Goal: Task Accomplishment & Management: Manage account settings

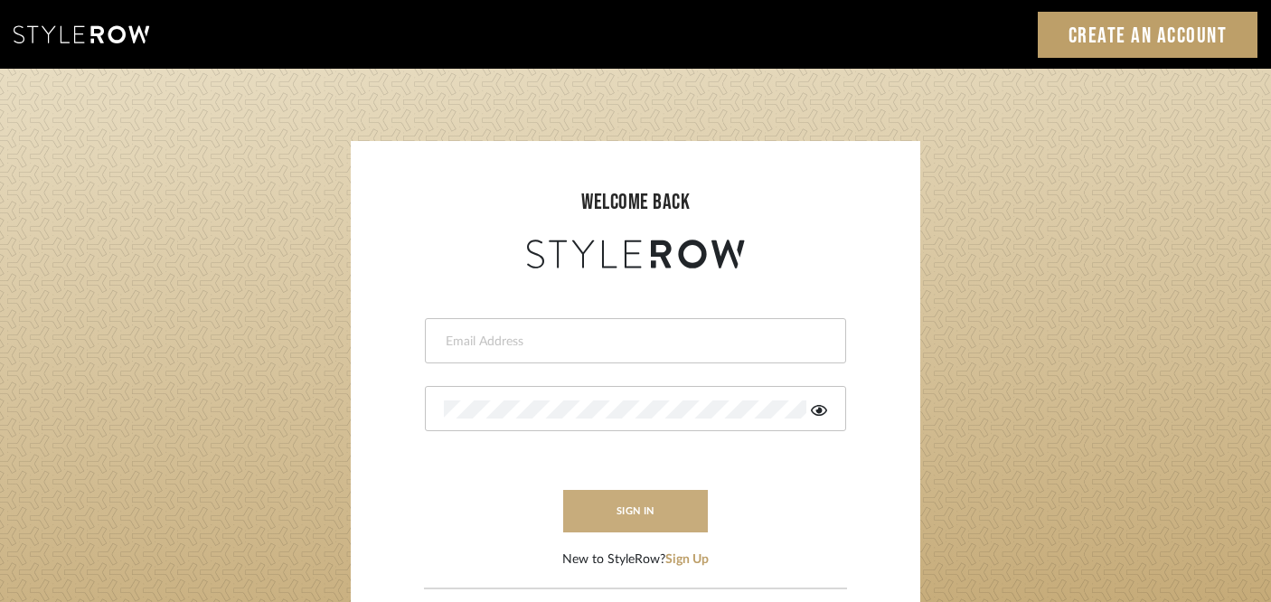
type input "[PERSON_NAME][EMAIL_ADDRESS][DOMAIN_NAME]"
click at [603, 506] on button "sign in" at bounding box center [635, 511] width 145 height 42
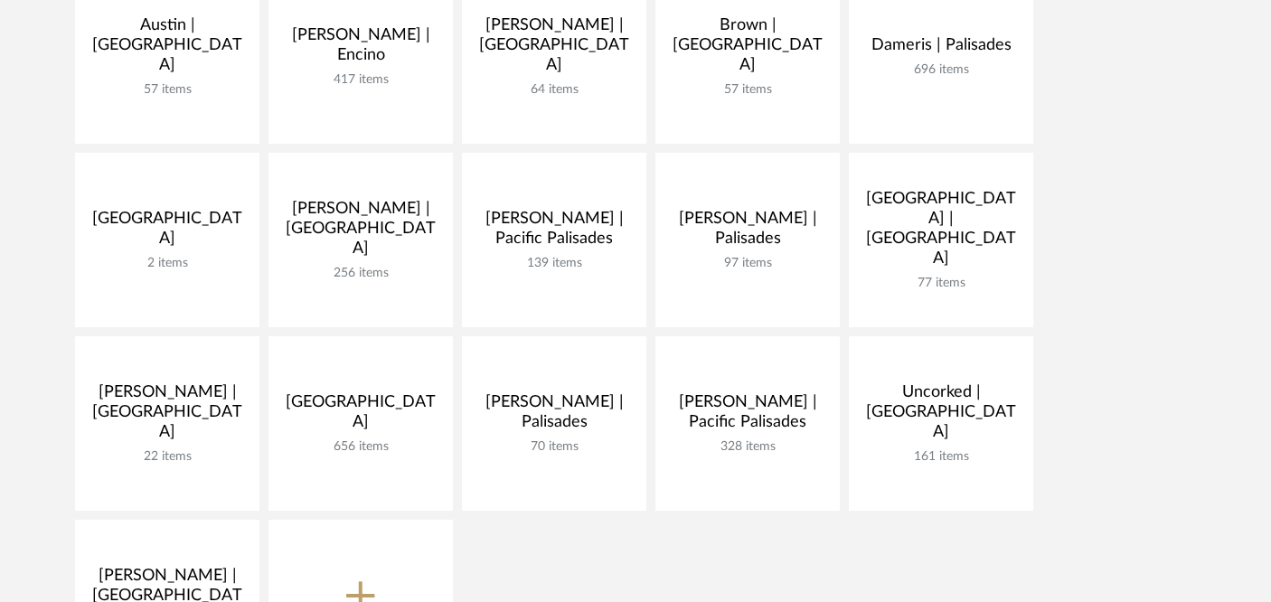
scroll to position [482, 0]
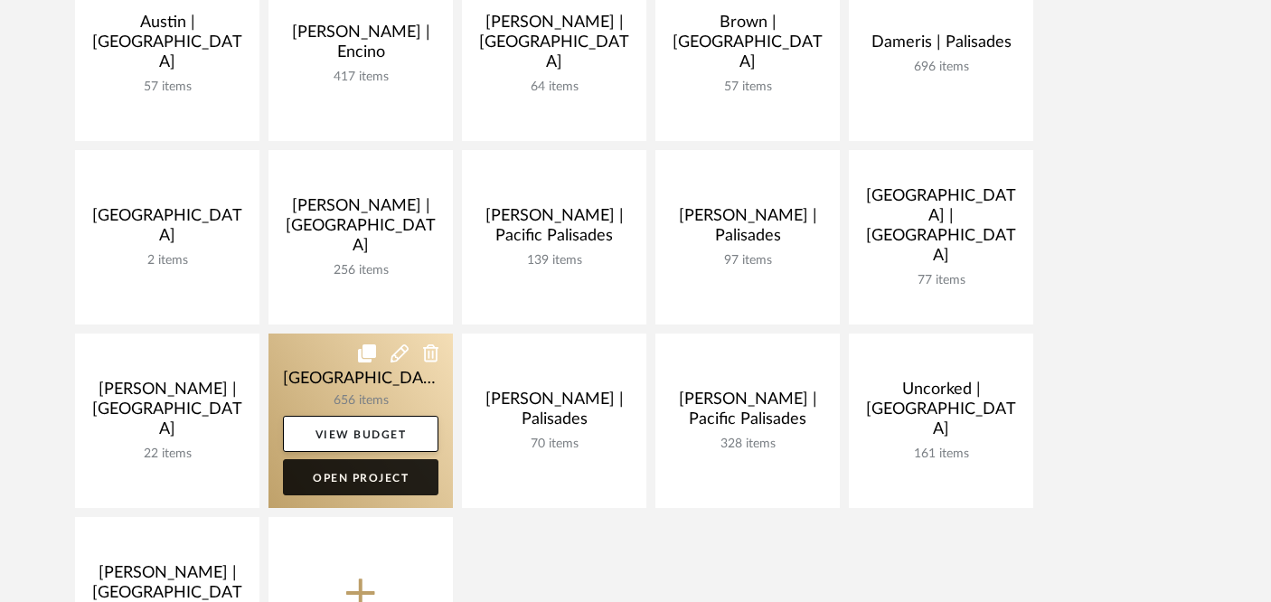
click at [373, 474] on link "Open Project" at bounding box center [361, 477] width 156 height 36
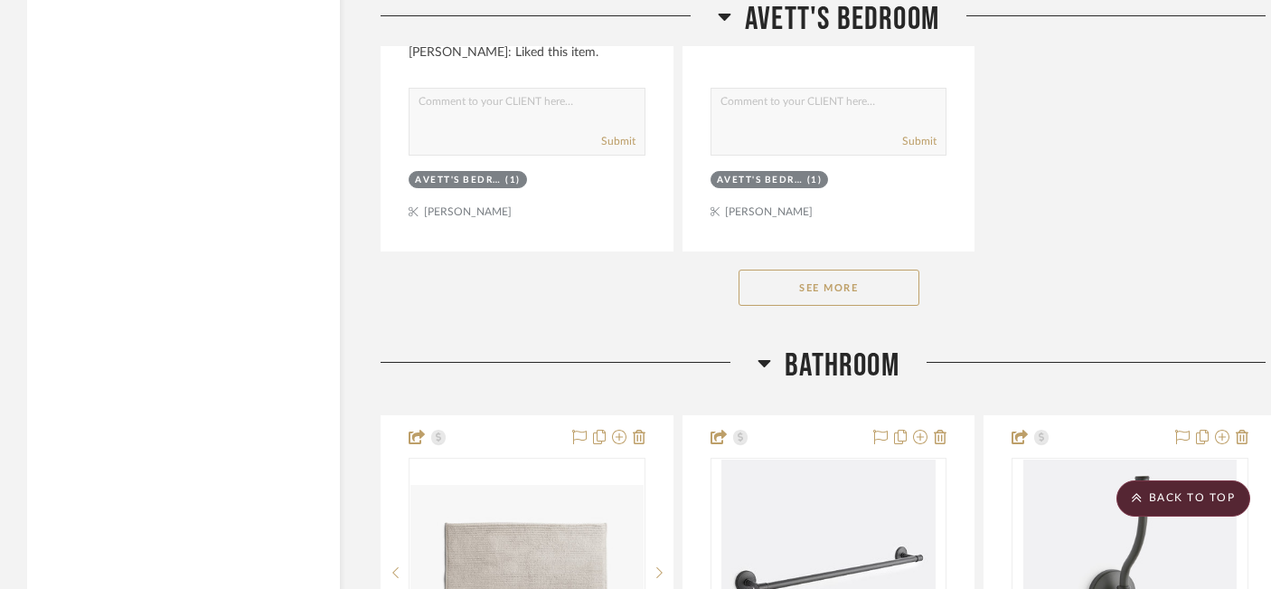
scroll to position [44709, 0]
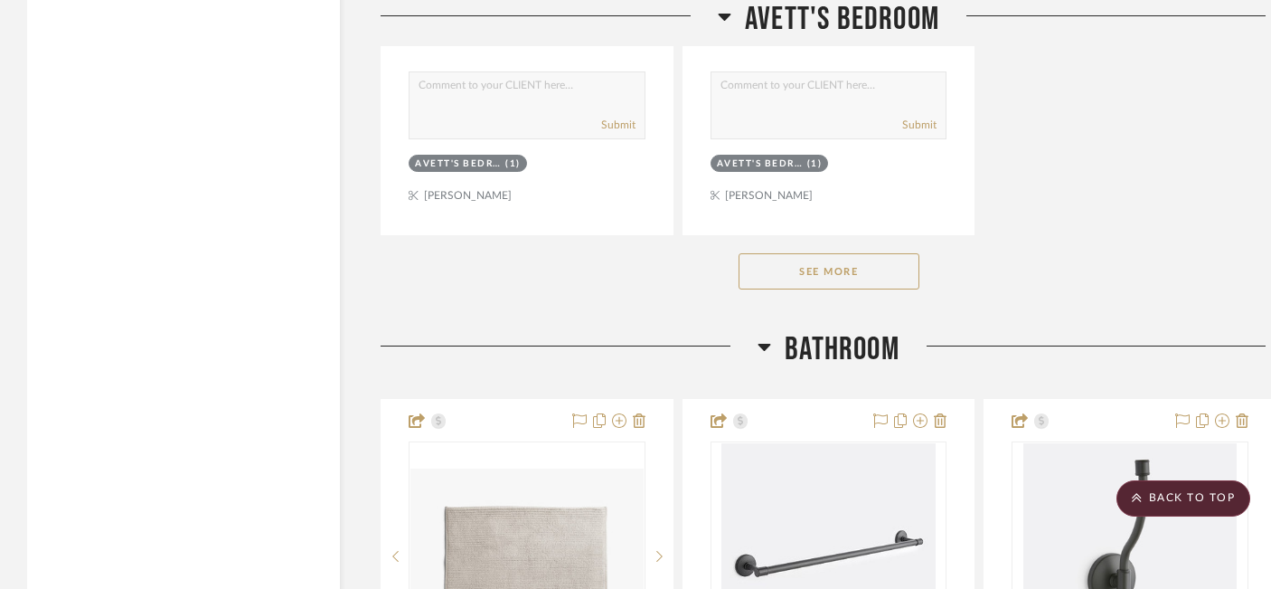
click at [836, 253] on button "See More" at bounding box center [829, 271] width 181 height 36
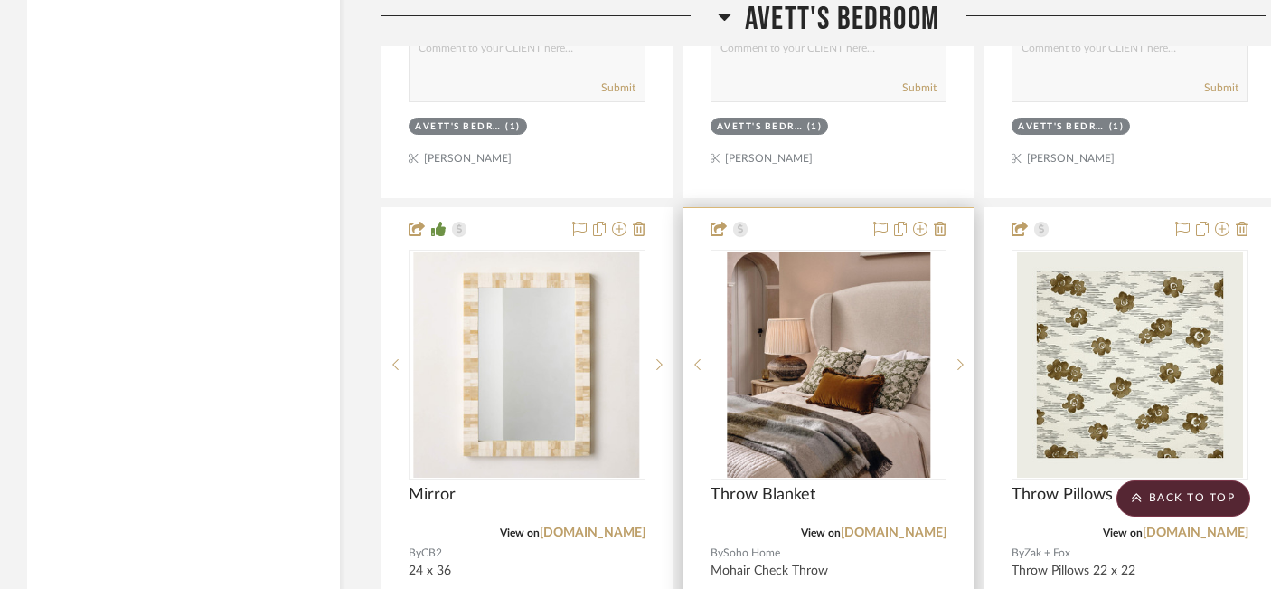
scroll to position [43915, 0]
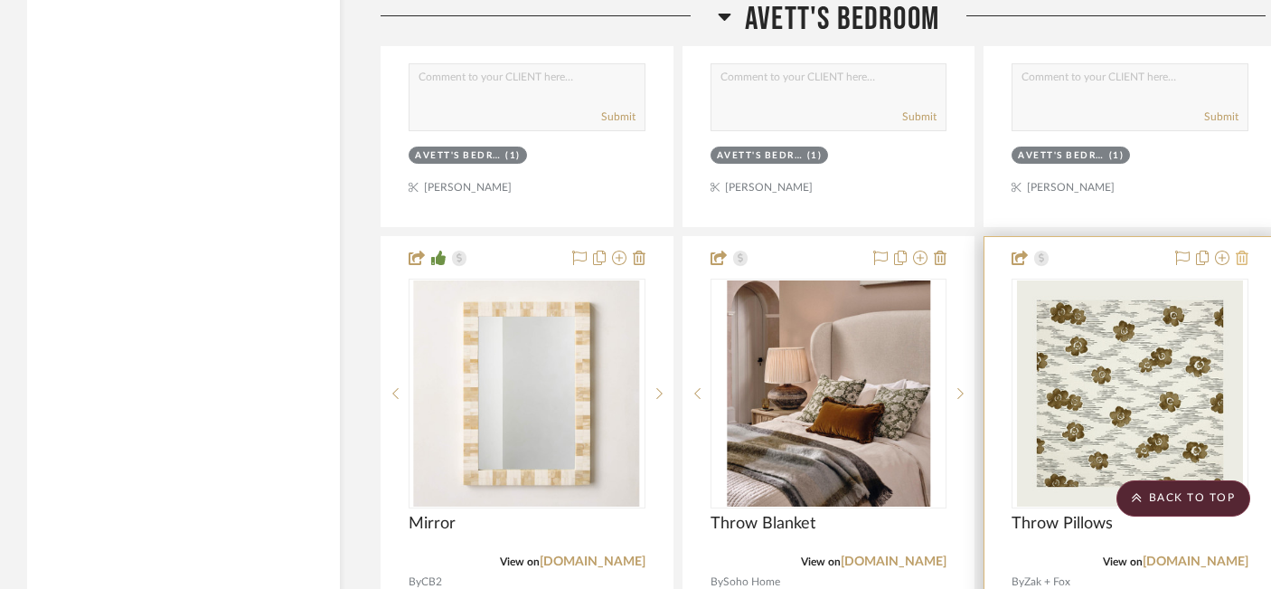
click at [1243, 250] on icon at bounding box center [1242, 257] width 13 height 14
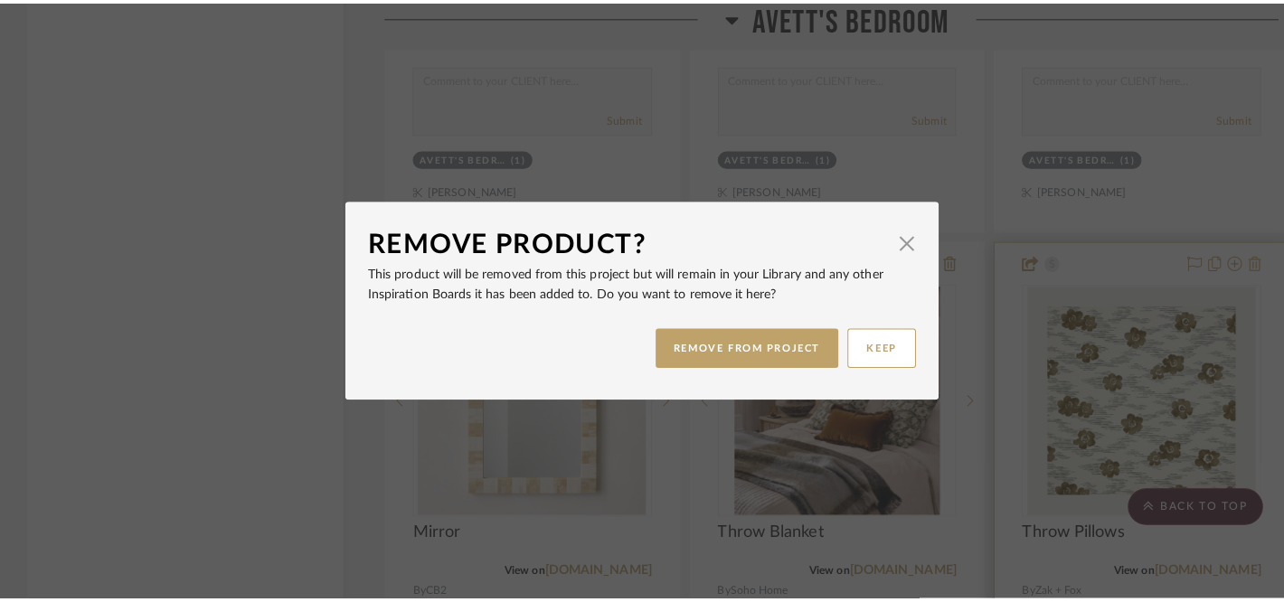
scroll to position [0, 0]
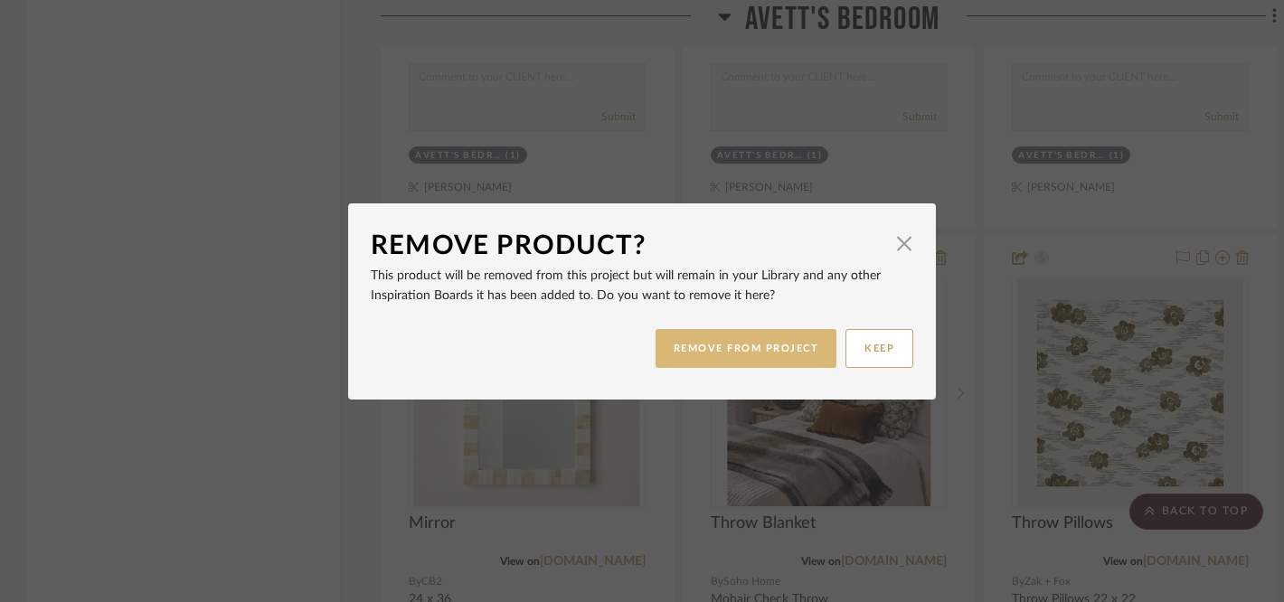
click at [787, 338] on button "REMOVE FROM PROJECT" at bounding box center [747, 348] width 182 height 39
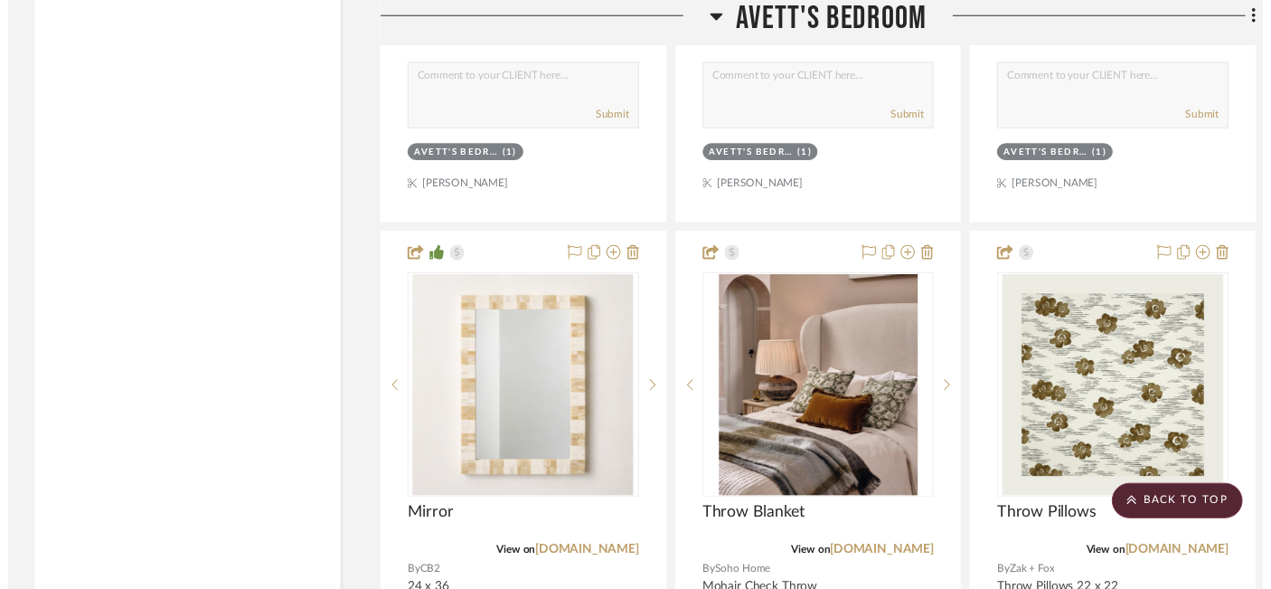
scroll to position [43915, 0]
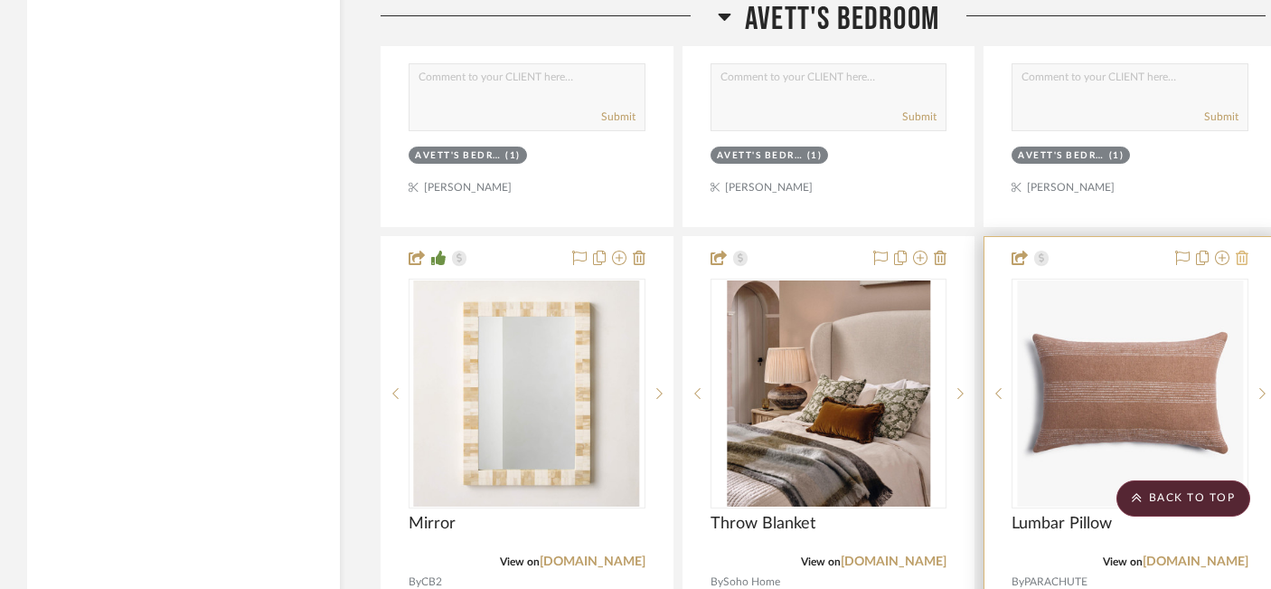
click at [1243, 250] on icon at bounding box center [1242, 257] width 13 height 14
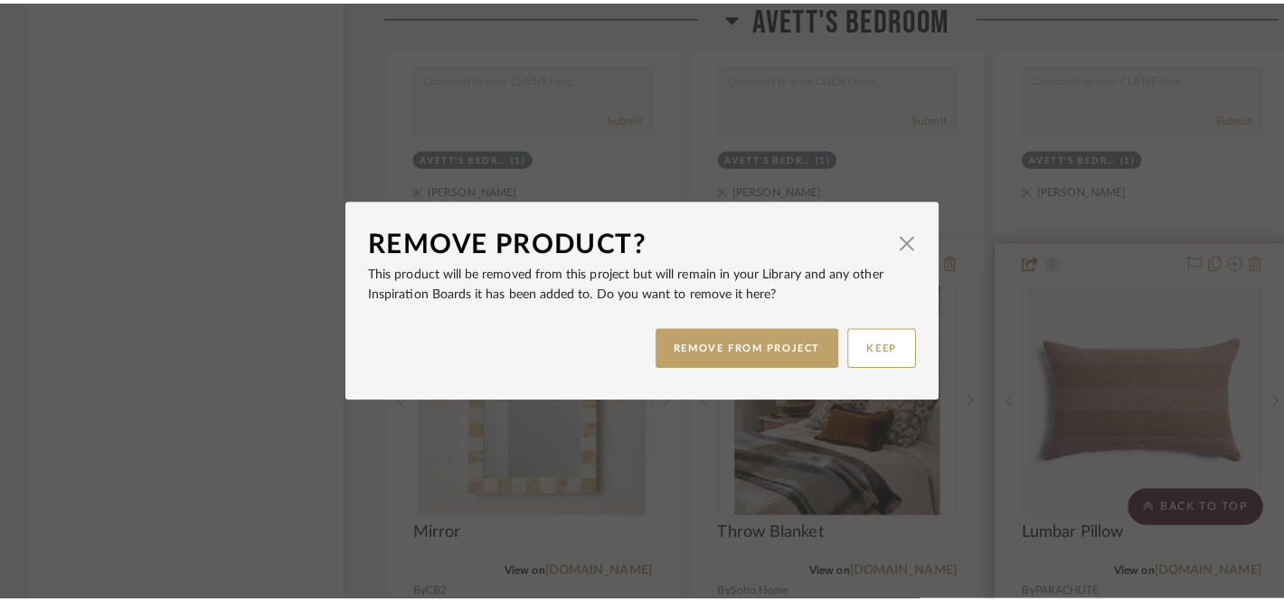
scroll to position [0, 0]
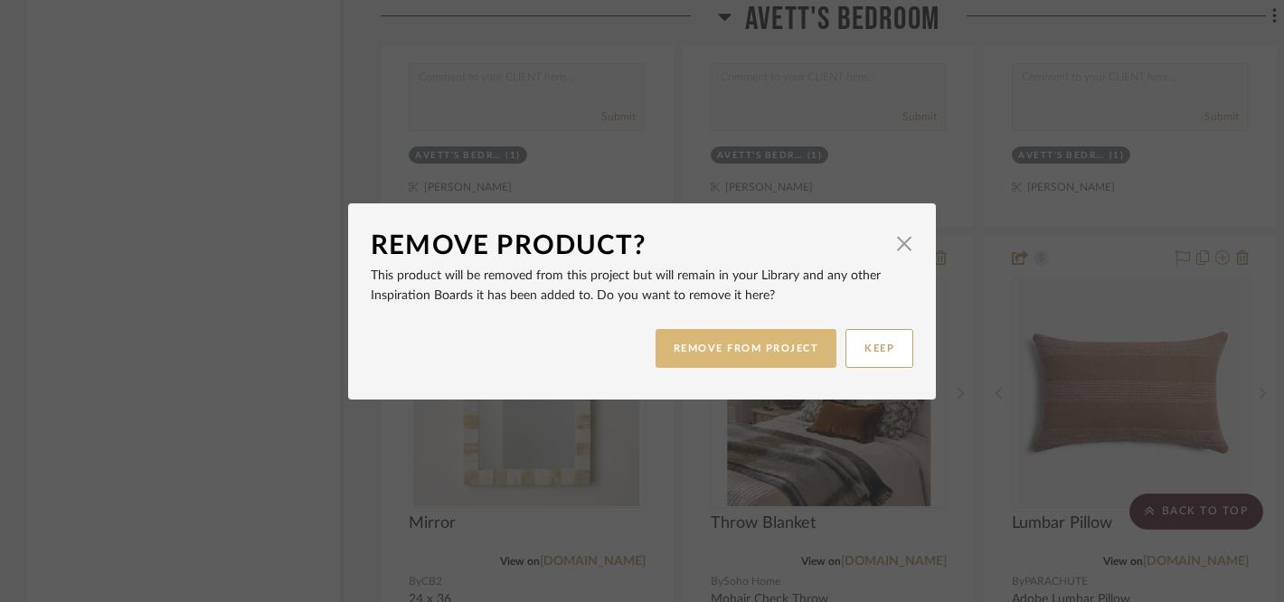
click at [745, 352] on button "REMOVE FROM PROJECT" at bounding box center [747, 348] width 182 height 39
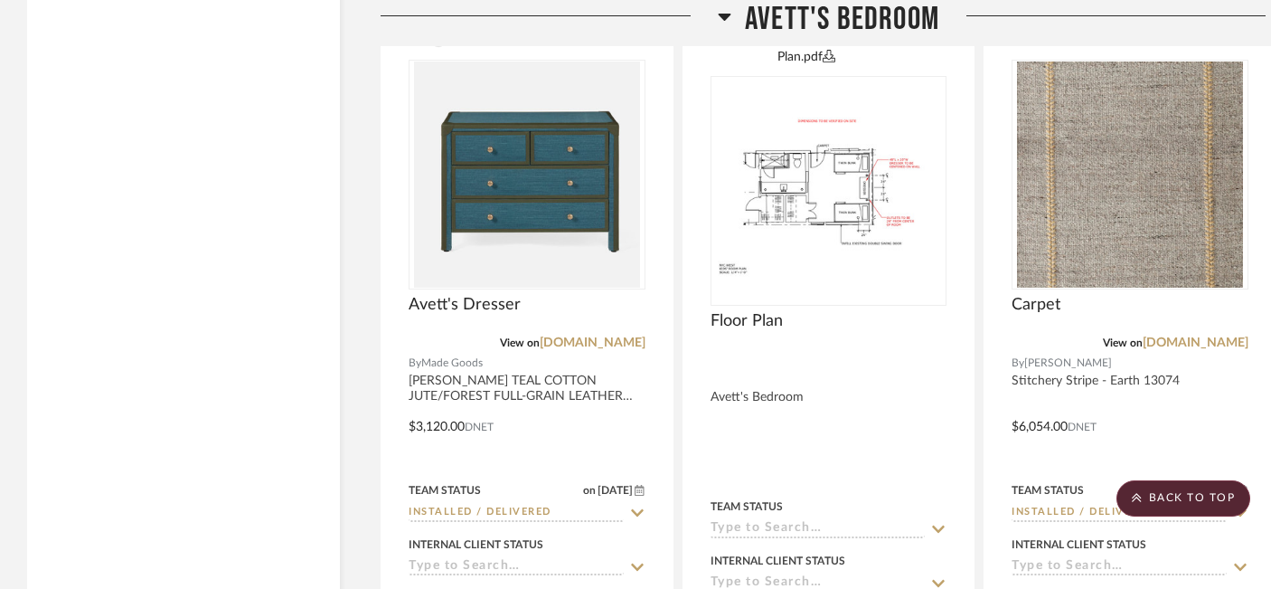
scroll to position [45746, 0]
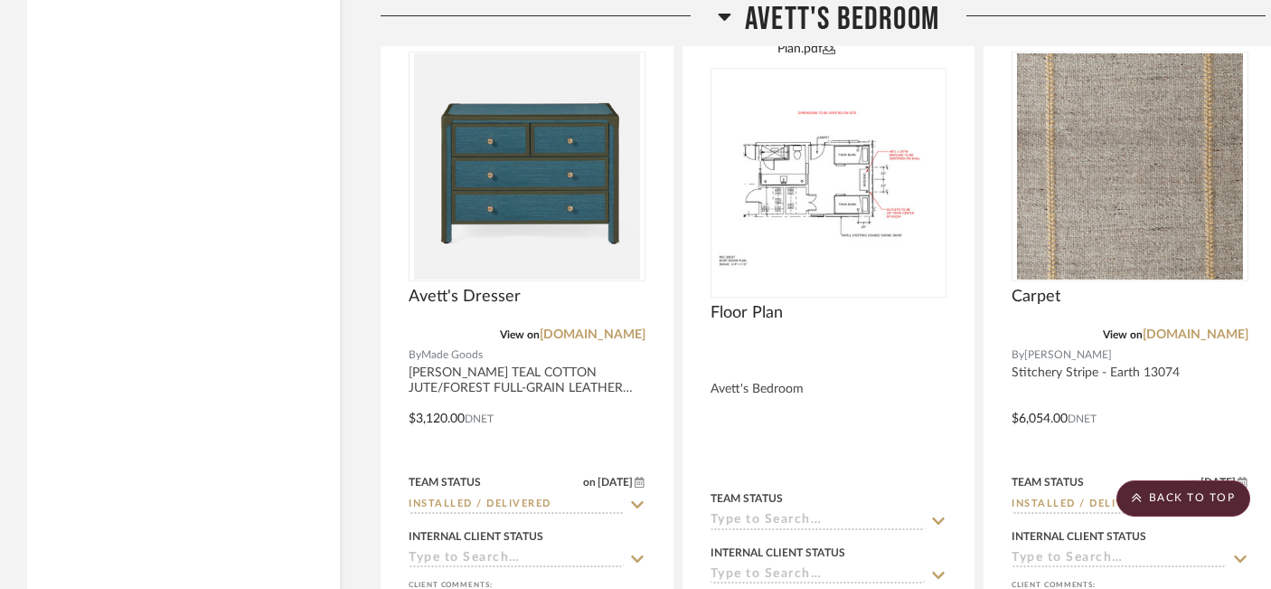
click at [745, 352] on div at bounding box center [829, 413] width 291 height 807
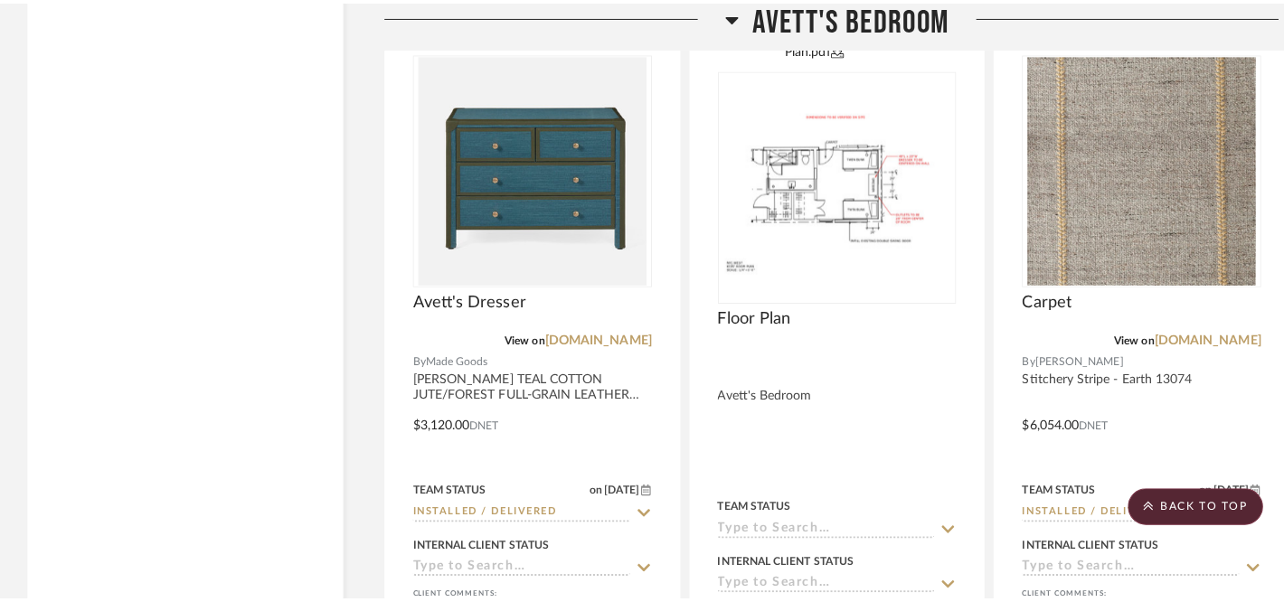
scroll to position [0, 0]
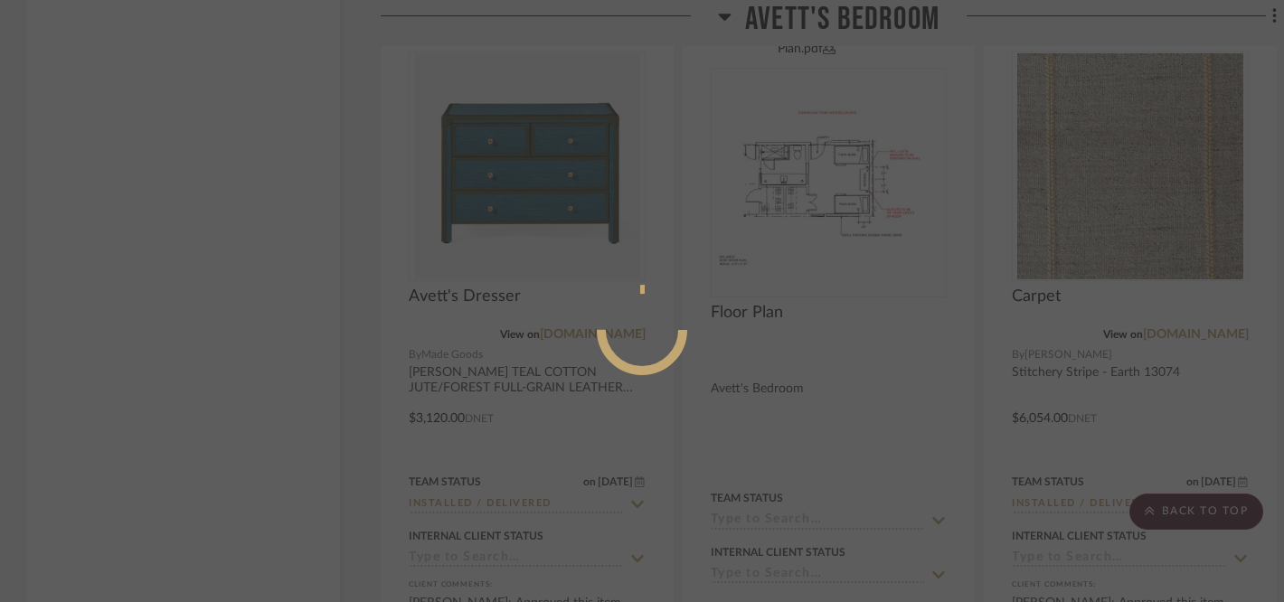
click at [745, 352] on div at bounding box center [641, 330] width 271 height 90
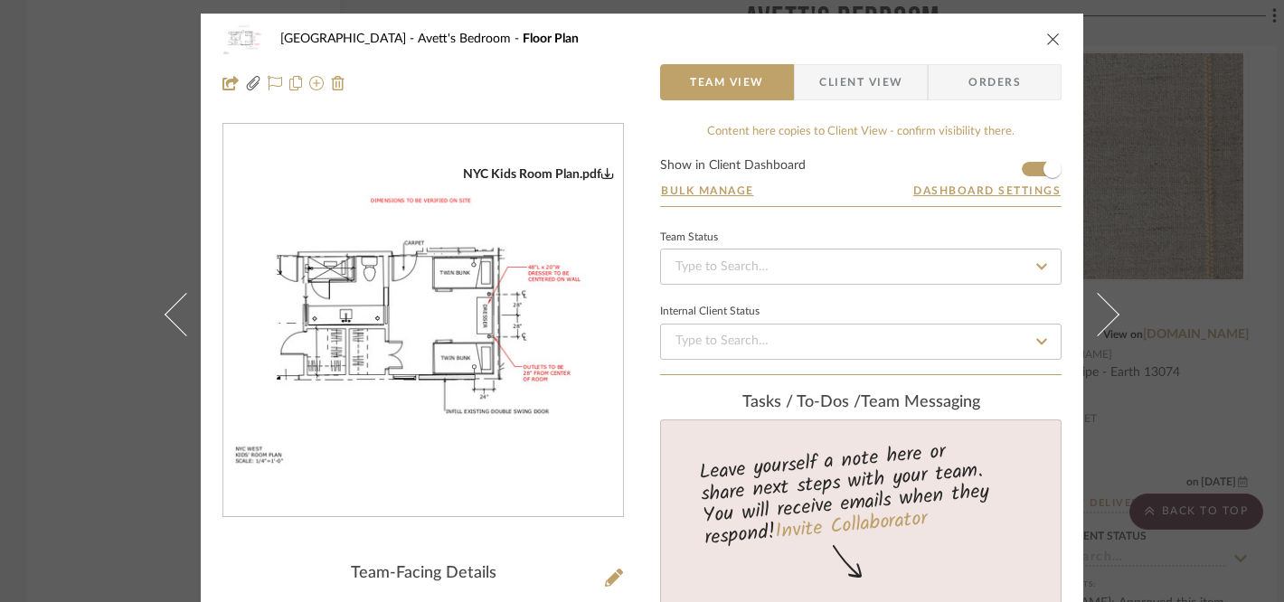
click at [1047, 42] on icon "close" at bounding box center [1053, 39] width 14 height 14
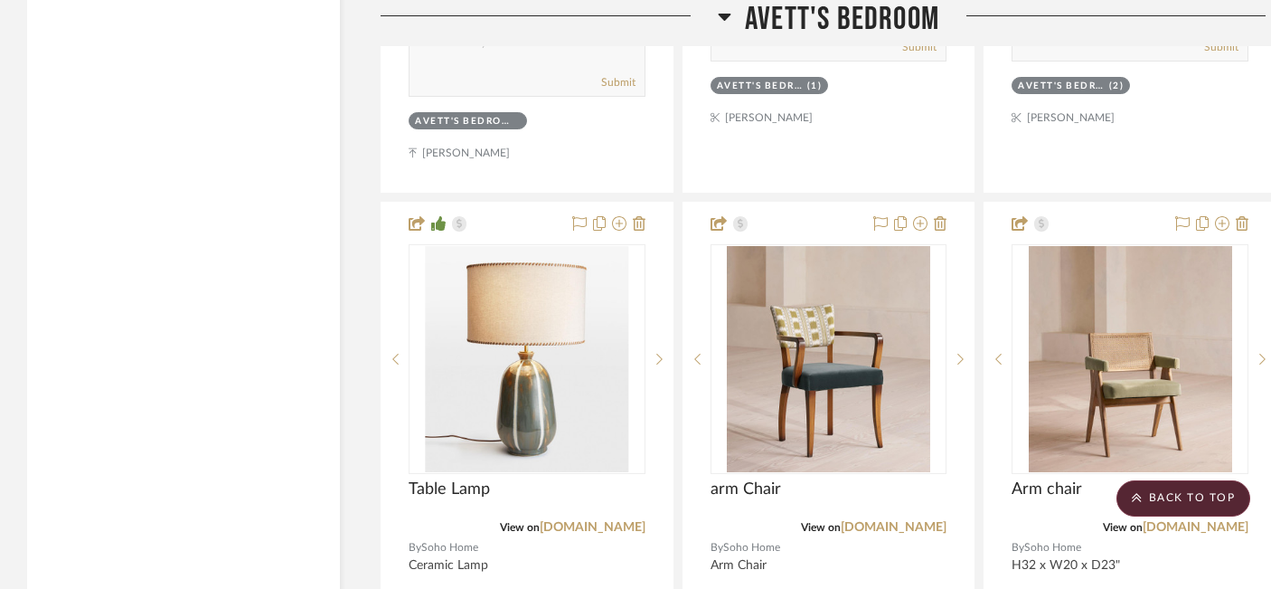
scroll to position [43138, 0]
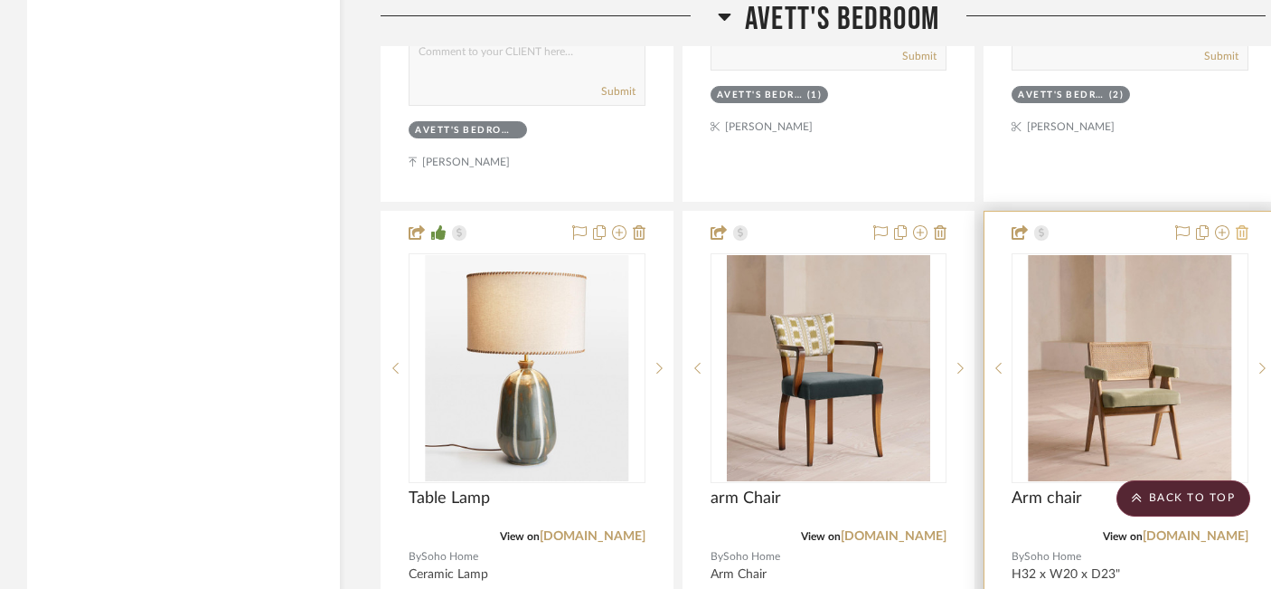
click at [1240, 225] on icon at bounding box center [1242, 232] width 13 height 14
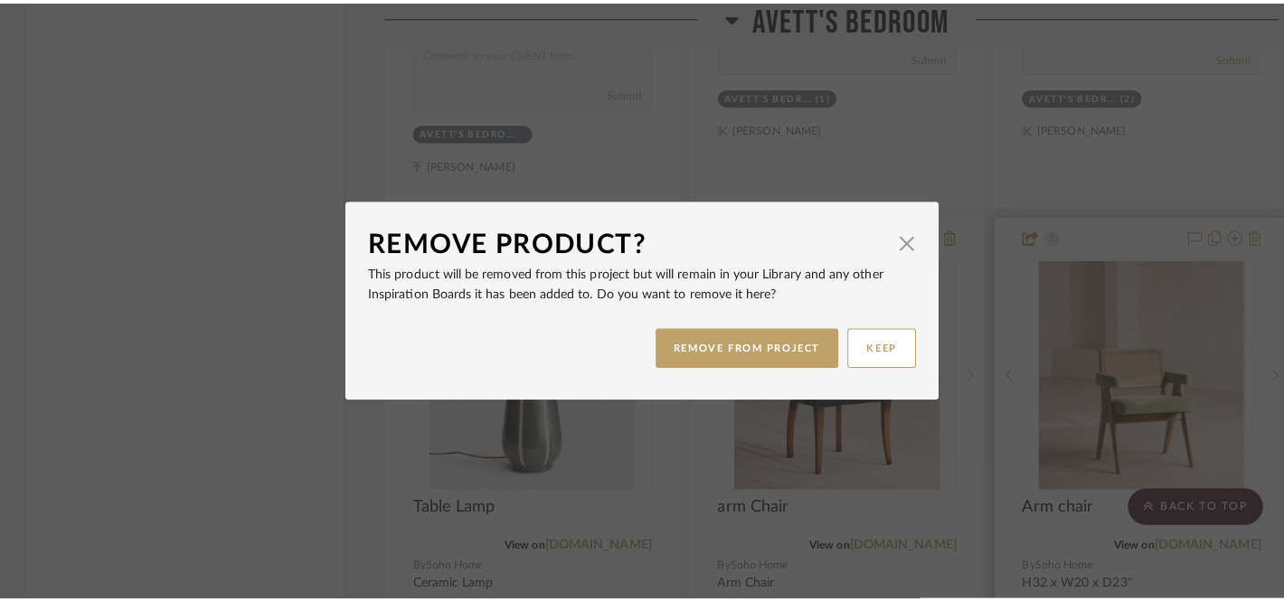
scroll to position [0, 0]
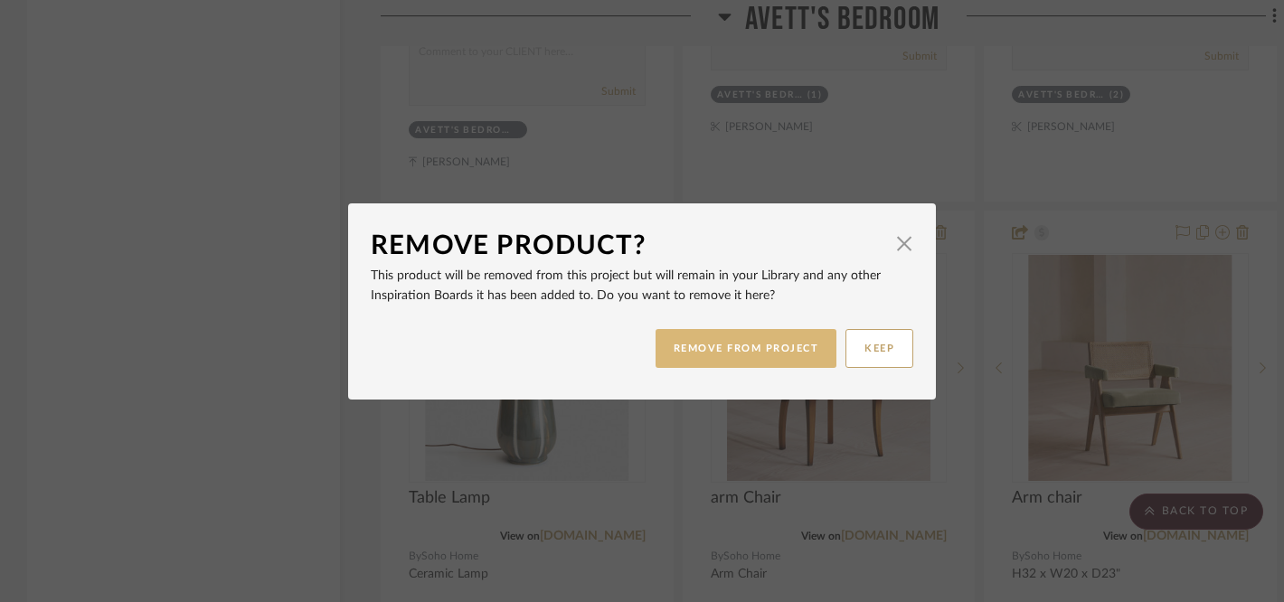
click at [745, 350] on button "REMOVE FROM PROJECT" at bounding box center [747, 348] width 182 height 39
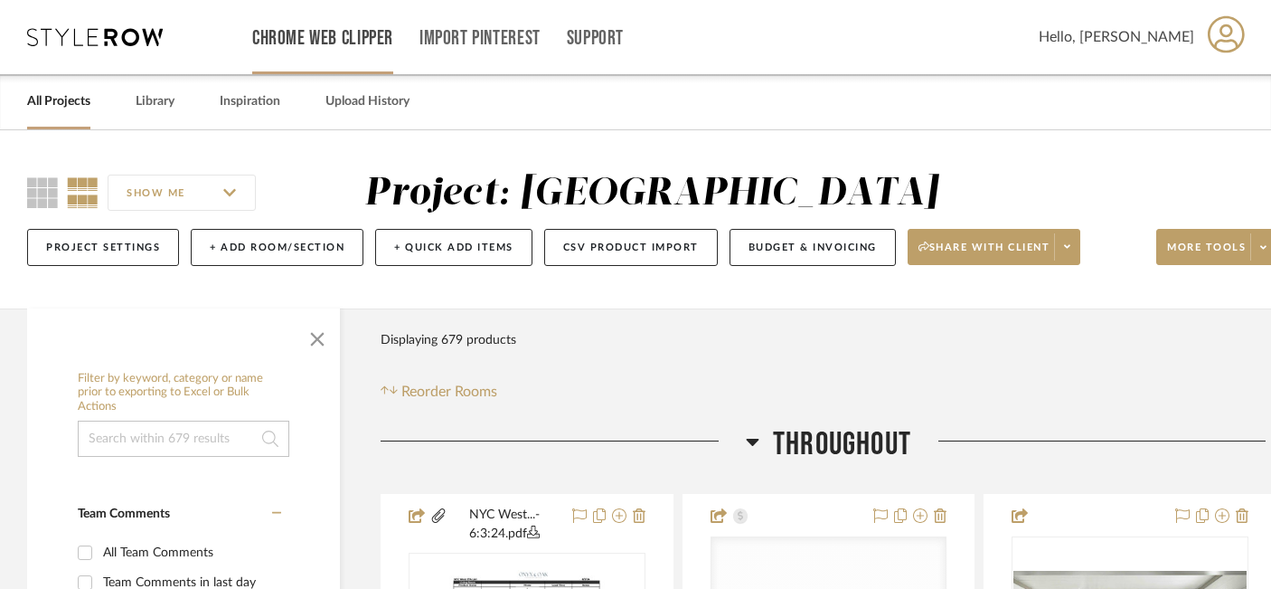
click at [364, 36] on link "Chrome Web Clipper" at bounding box center [322, 38] width 141 height 15
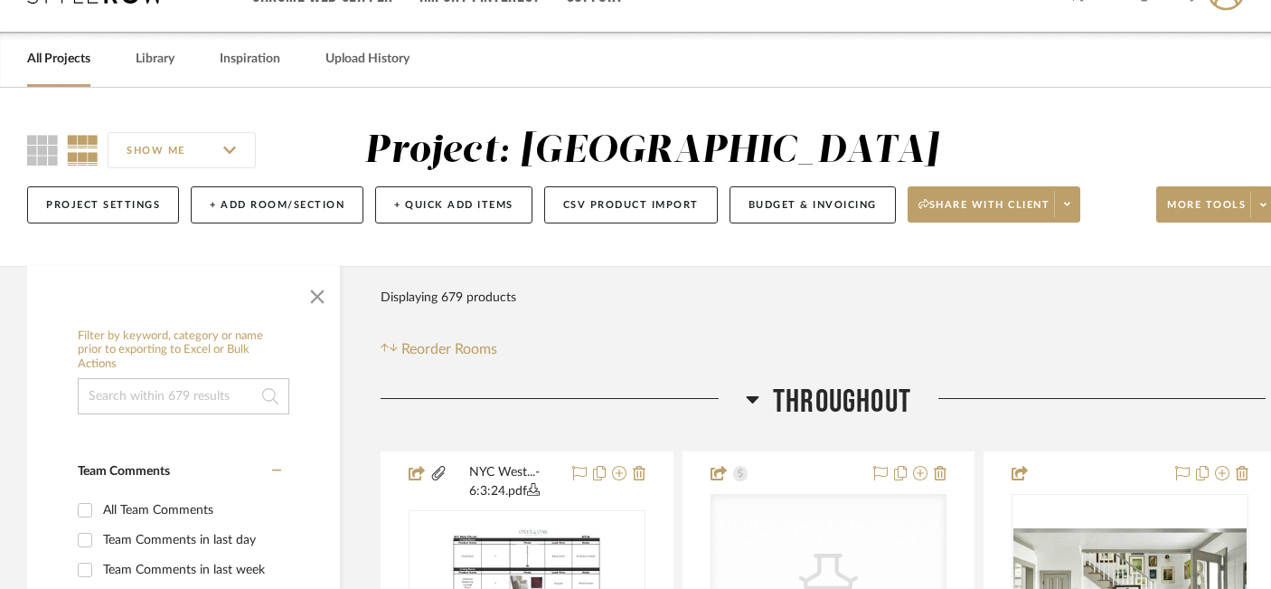
scroll to position [46, 0]
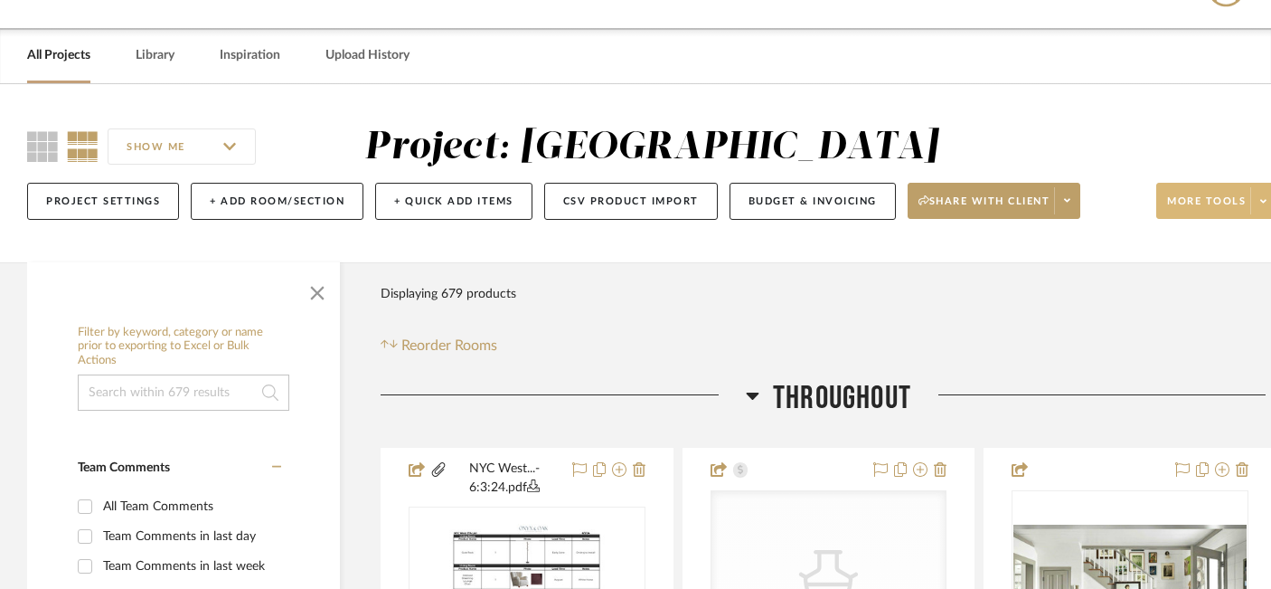
click at [1211, 193] on button "More tools" at bounding box center [1216, 201] width 120 height 36
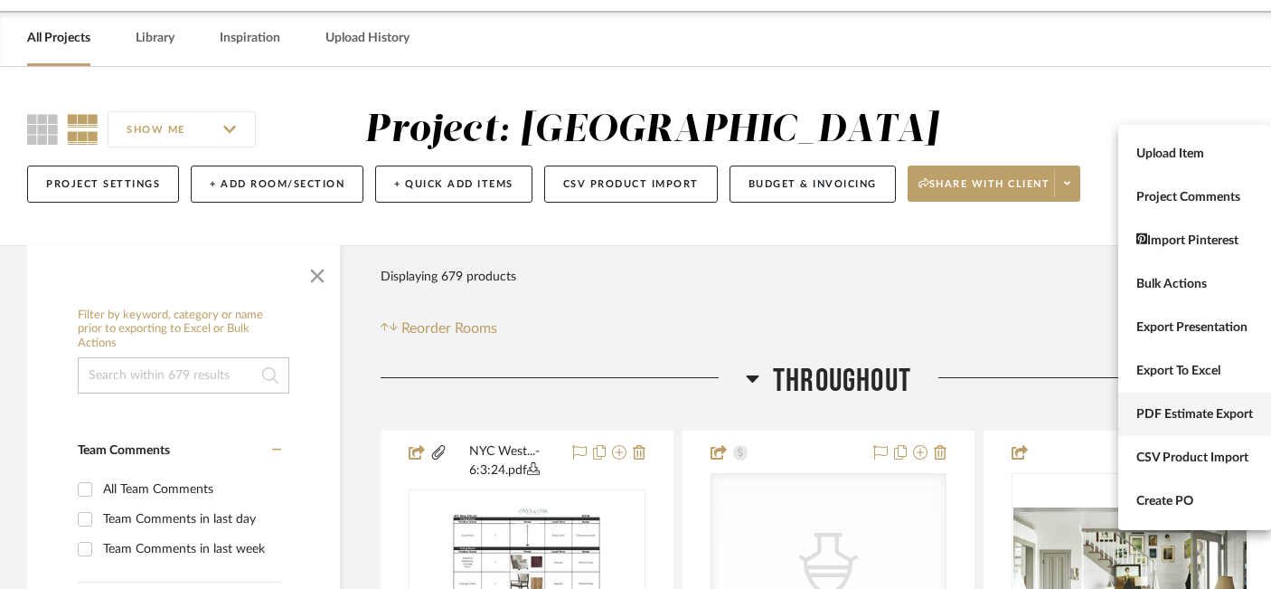
scroll to position [118, 0]
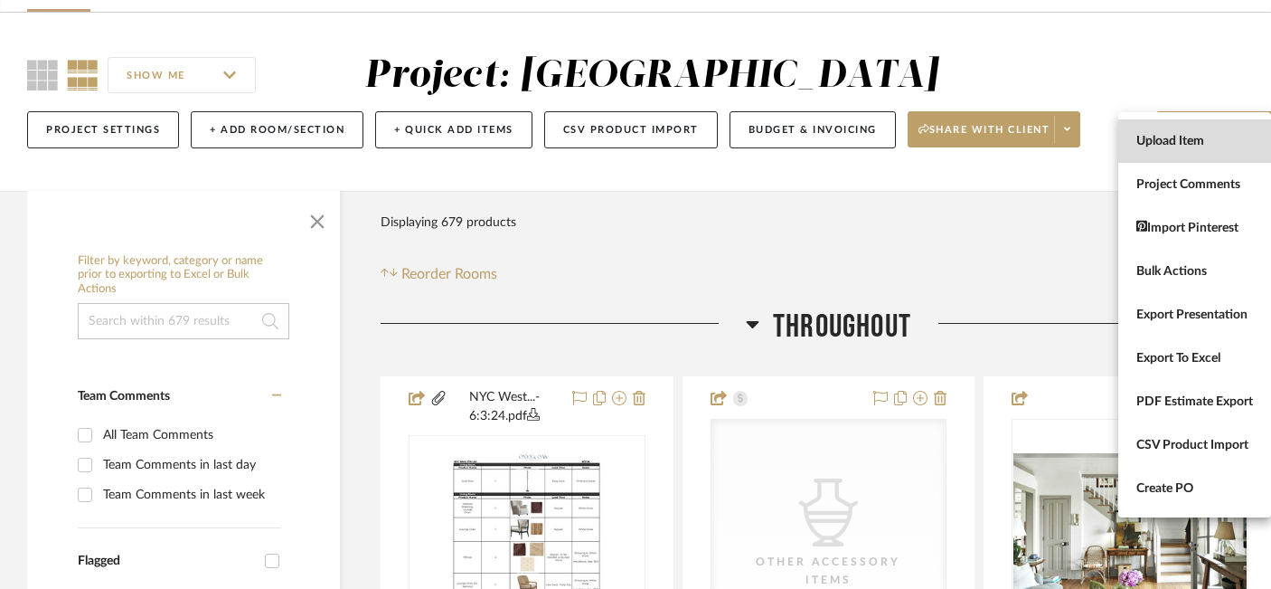
click at [1169, 138] on span "Upload Item" at bounding box center [1195, 141] width 117 height 15
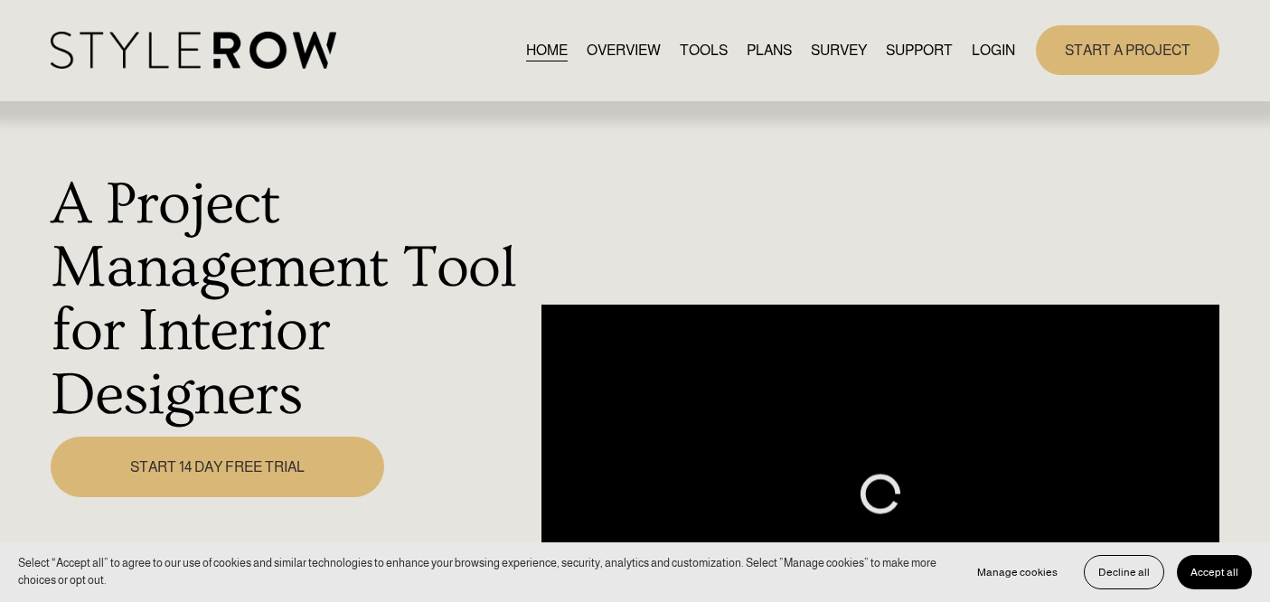
click at [975, 49] on link "LOGIN" at bounding box center [993, 50] width 43 height 24
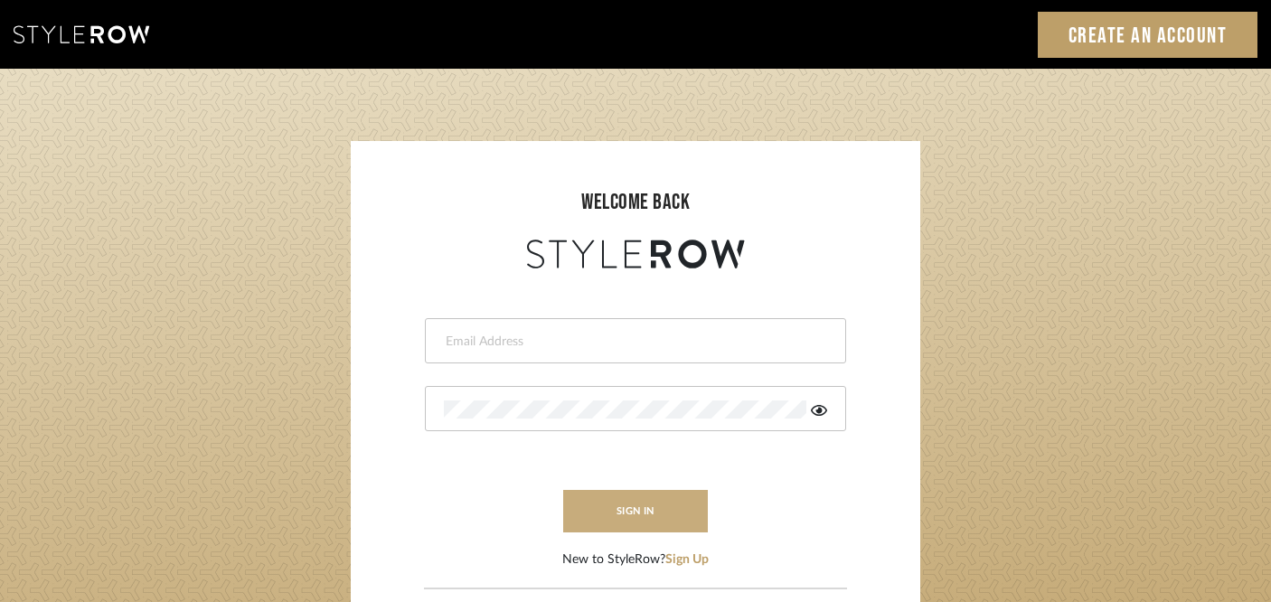
type input "[PERSON_NAME][EMAIL_ADDRESS][DOMAIN_NAME]"
click at [687, 514] on button "sign in" at bounding box center [635, 511] width 145 height 42
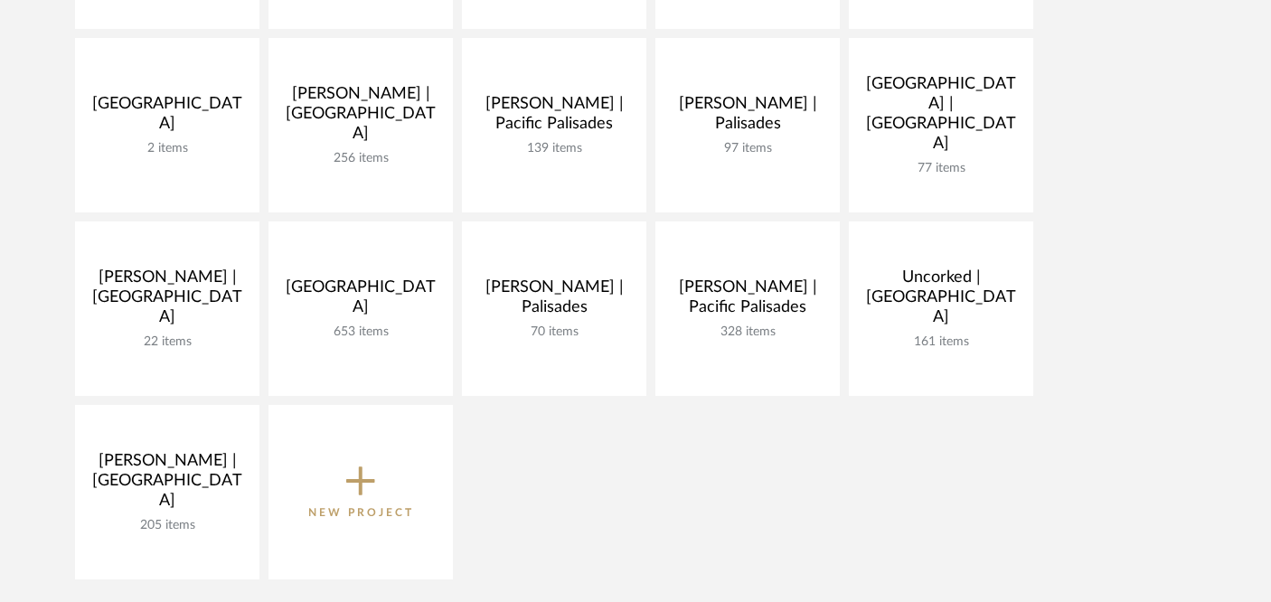
scroll to position [620, 0]
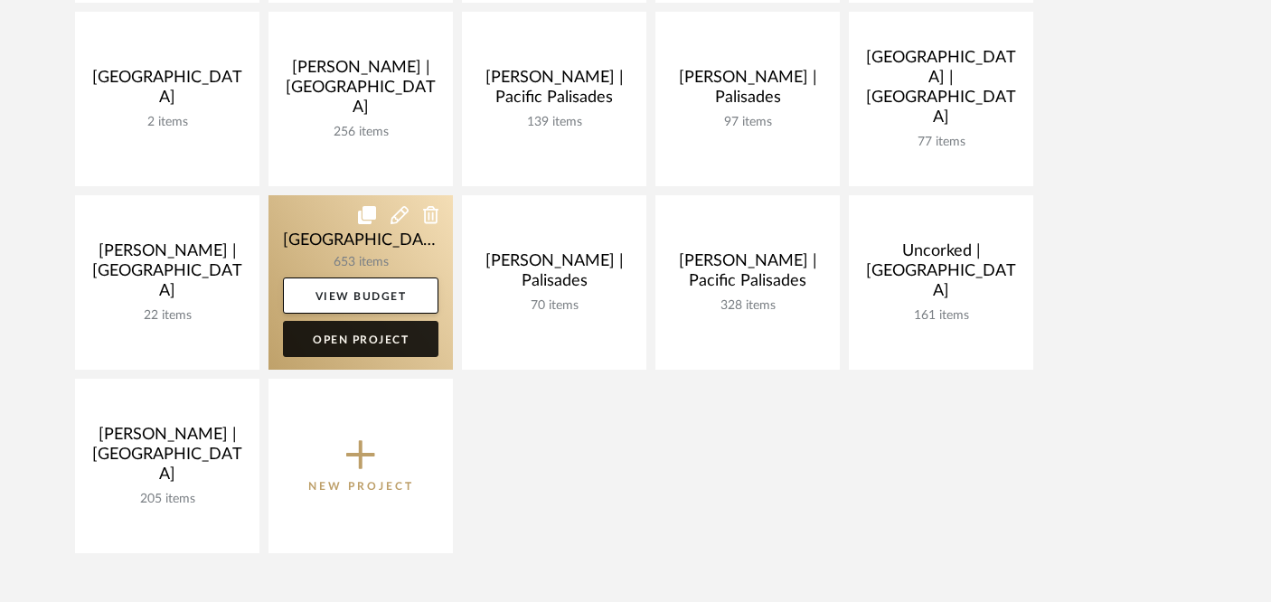
click at [372, 343] on link "Open Project" at bounding box center [361, 339] width 156 height 36
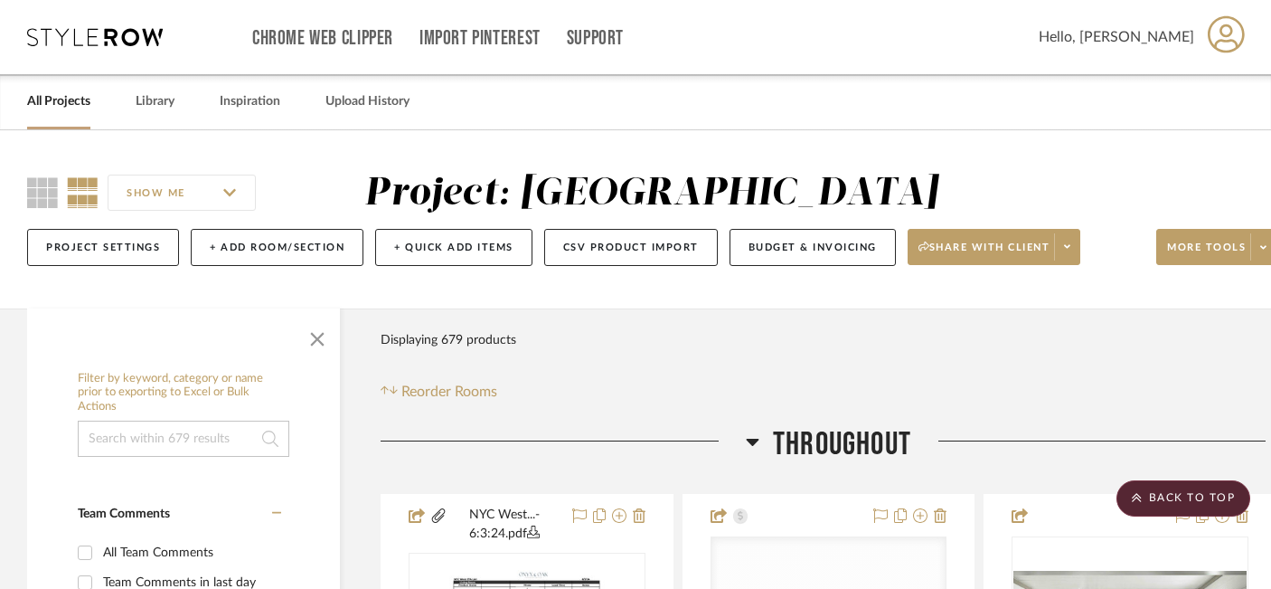
click at [862, 144] on div "SHOW ME Project: NYC West Project Settings + Add Room/Section + Quick Add Items…" at bounding box center [651, 219] width 1302 height 178
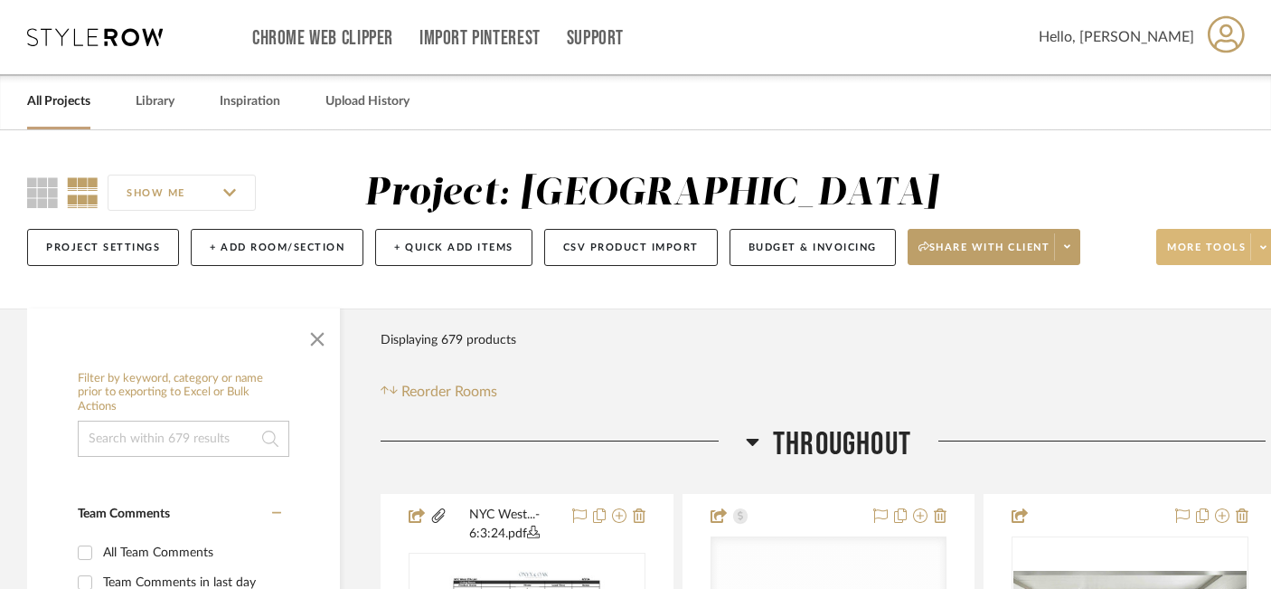
click at [1207, 251] on span "More tools" at bounding box center [1206, 254] width 79 height 27
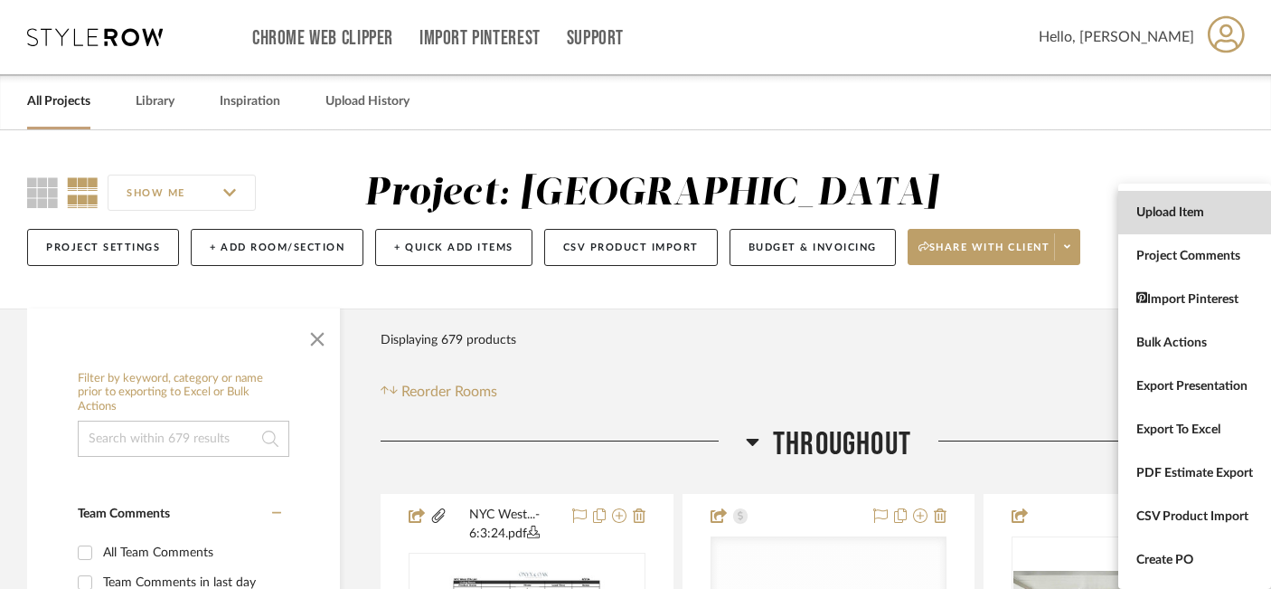
click at [1193, 212] on span "Upload Item" at bounding box center [1195, 212] width 117 height 15
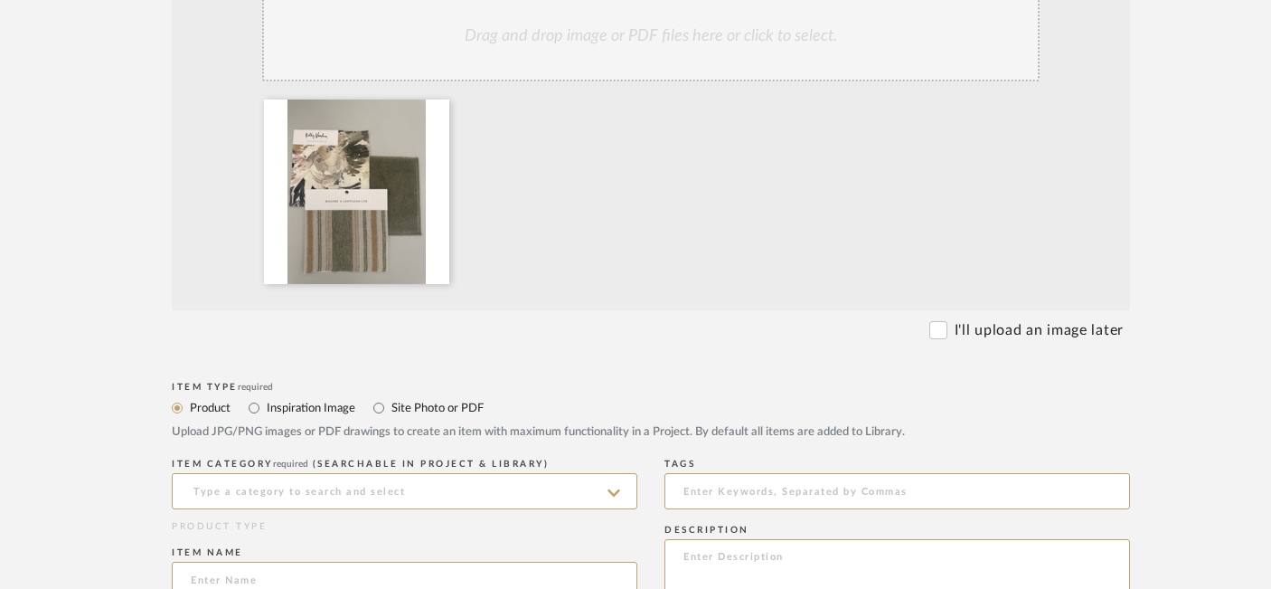
scroll to position [457, 0]
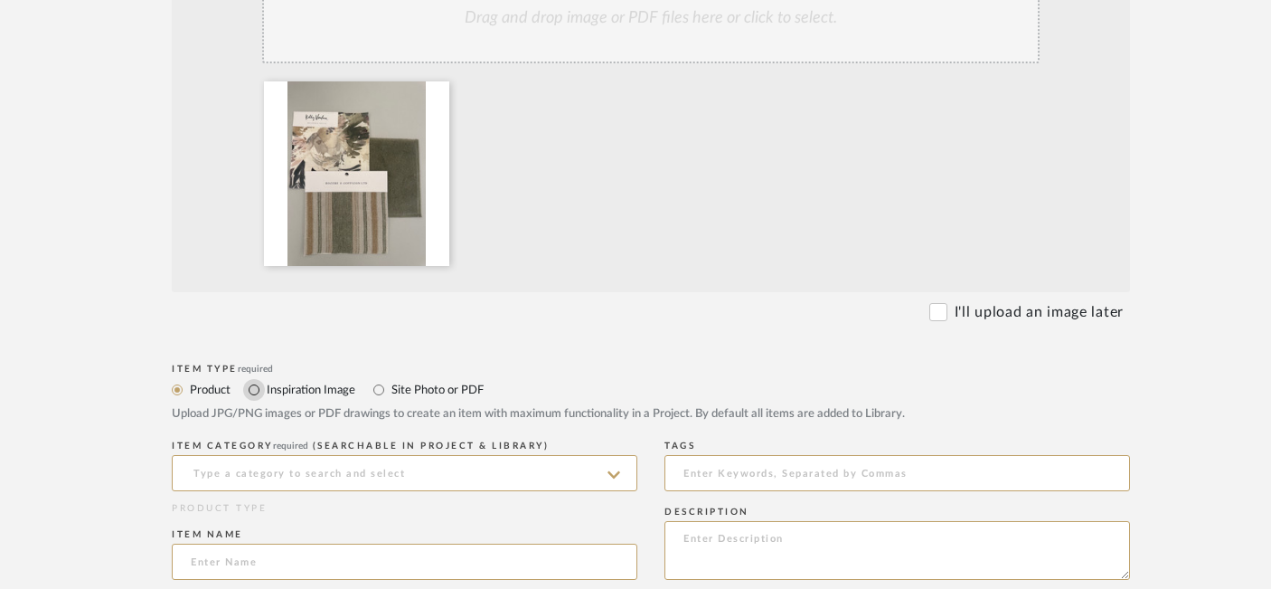
click at [256, 391] on input "Inspiration Image" at bounding box center [254, 390] width 22 height 22
radio input "true"
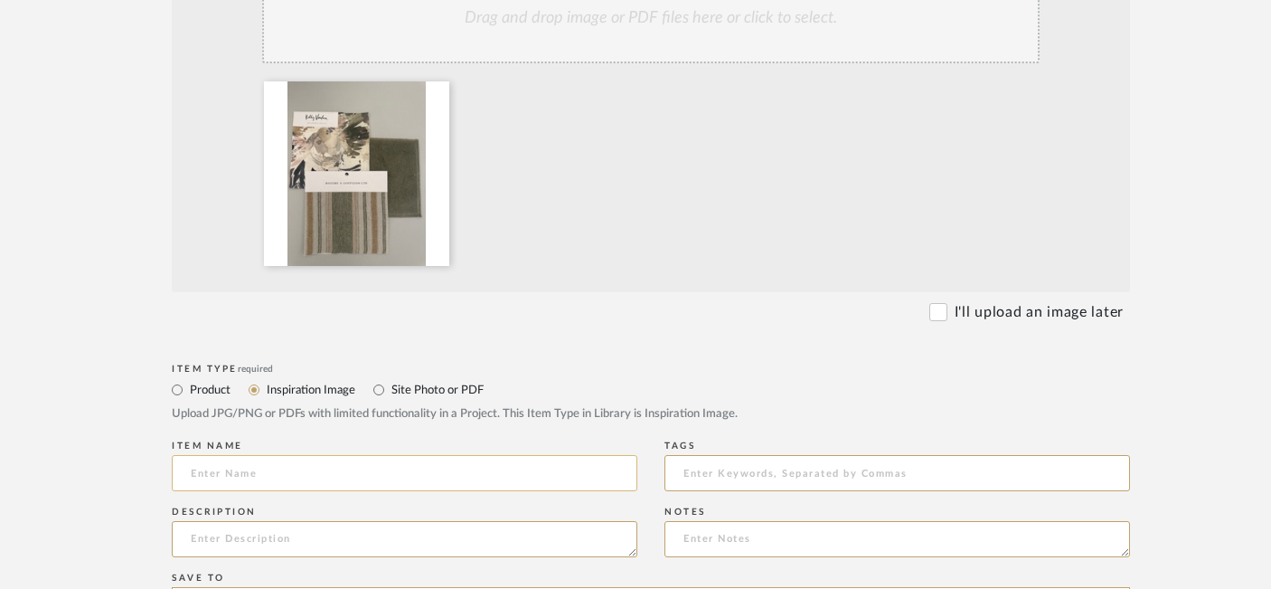
click at [231, 471] on input at bounding box center [405, 473] width 466 height 36
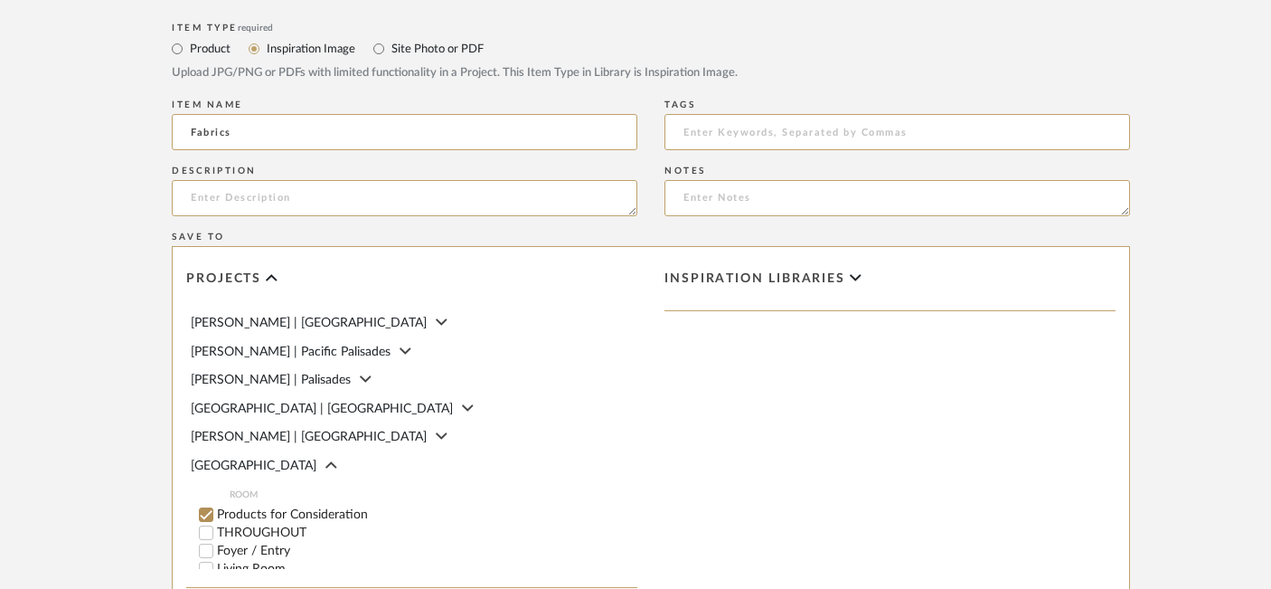
scroll to position [188, 0]
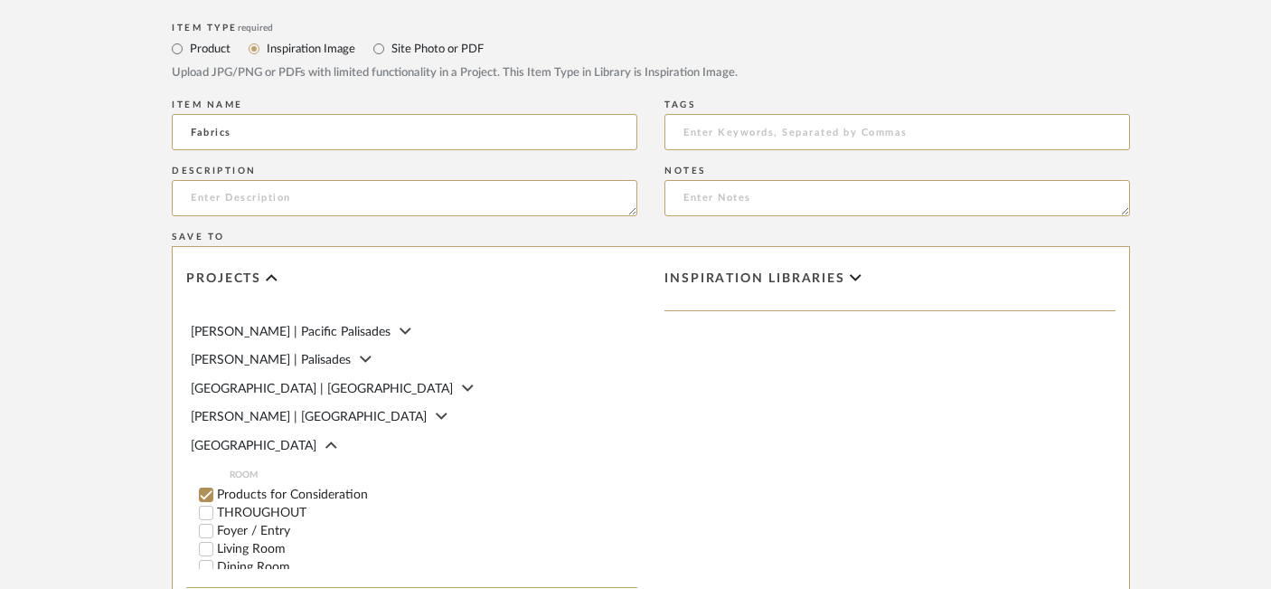
type input "Fabrics"
click at [205, 486] on input "Products for Consideration" at bounding box center [206, 495] width 18 height 18
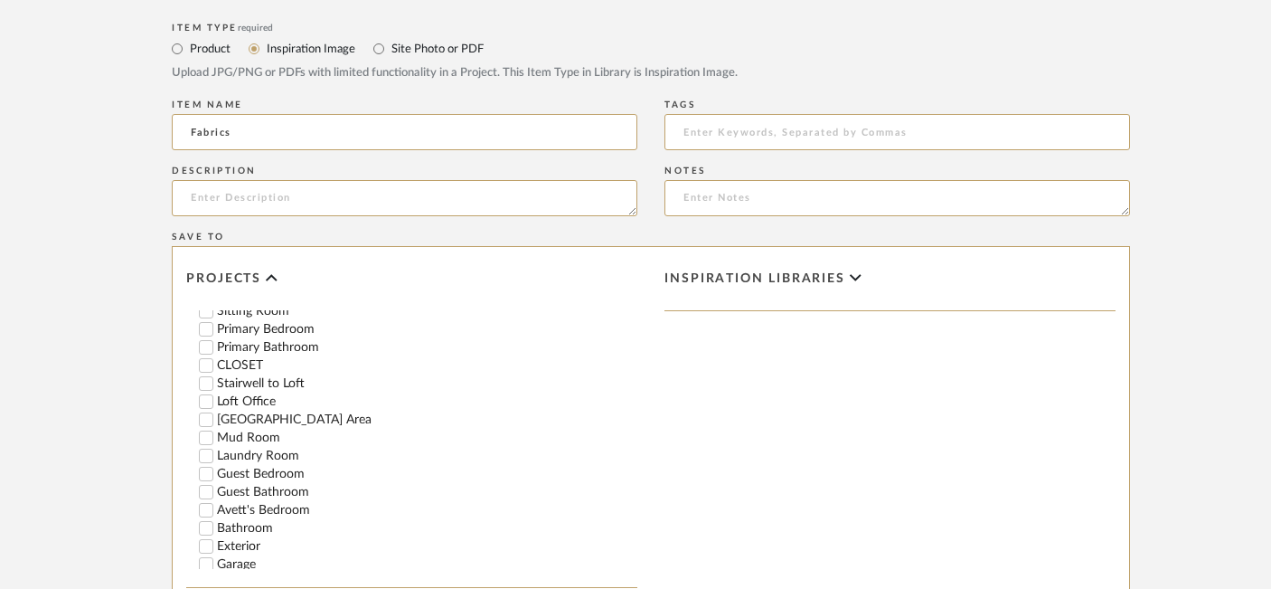
scroll to position [522, 0]
click at [205, 495] on input "Avett's Bedroom" at bounding box center [206, 504] width 18 height 18
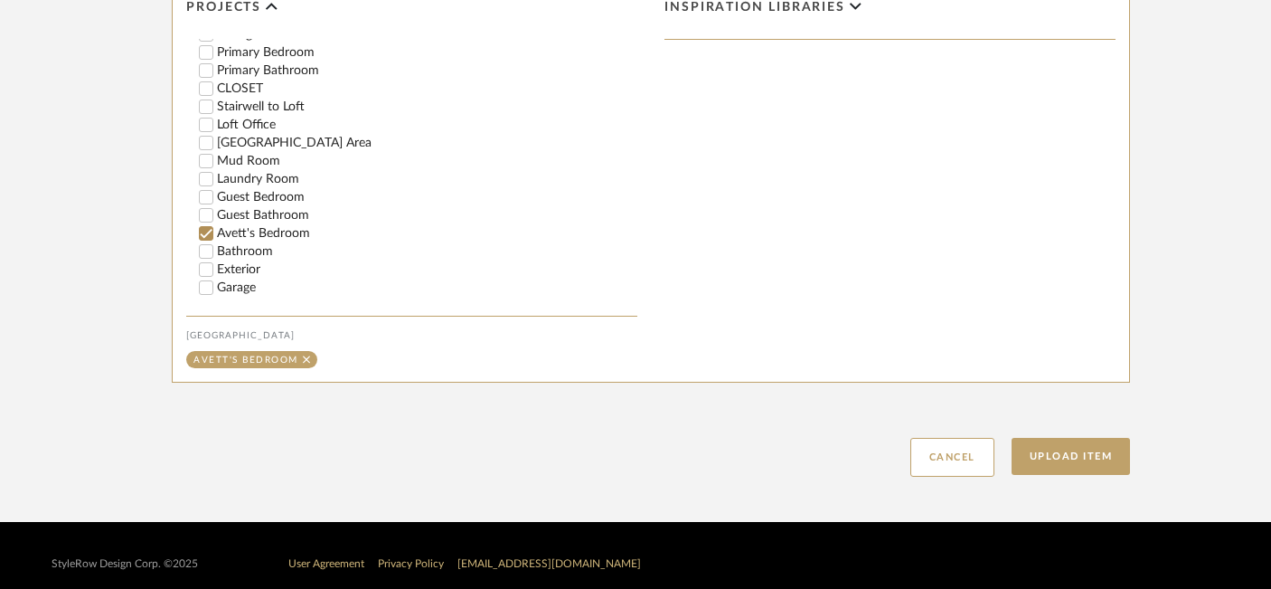
scroll to position [1085, 0]
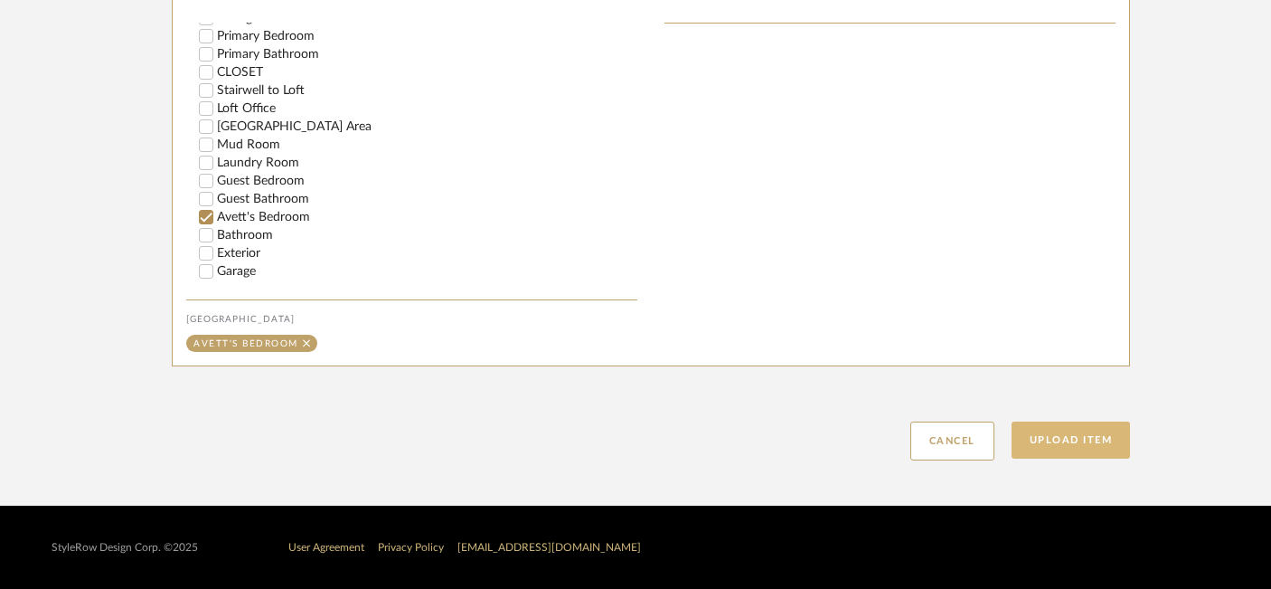
click at [1055, 434] on button "Upload Item" at bounding box center [1071, 439] width 119 height 37
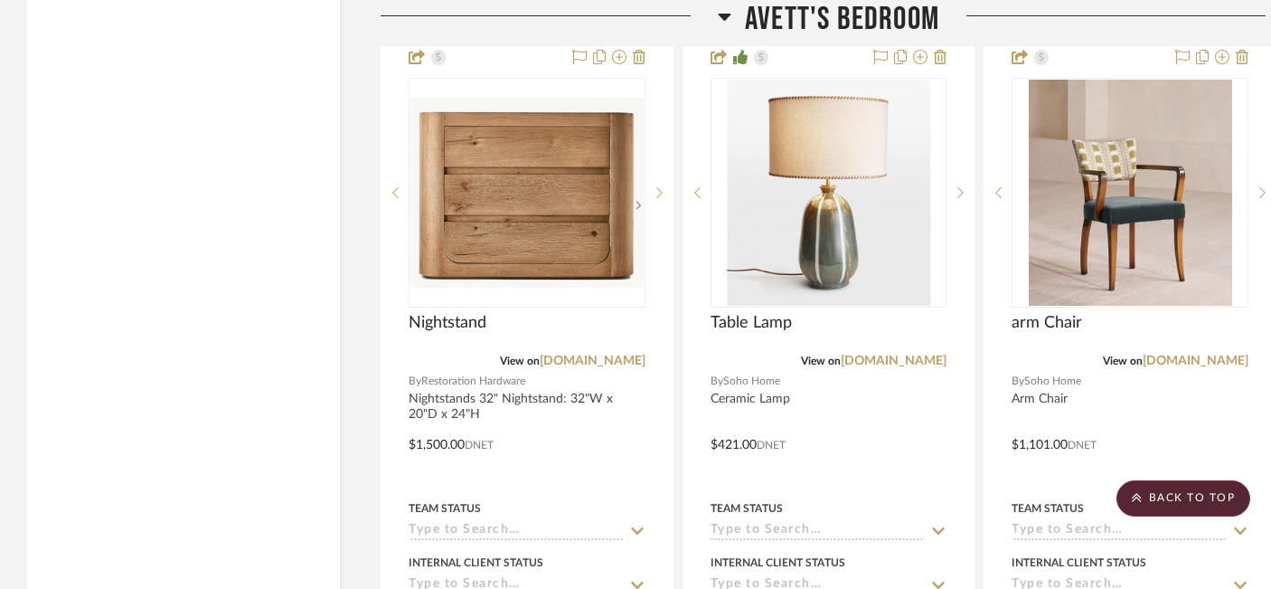
scroll to position [42963, 0]
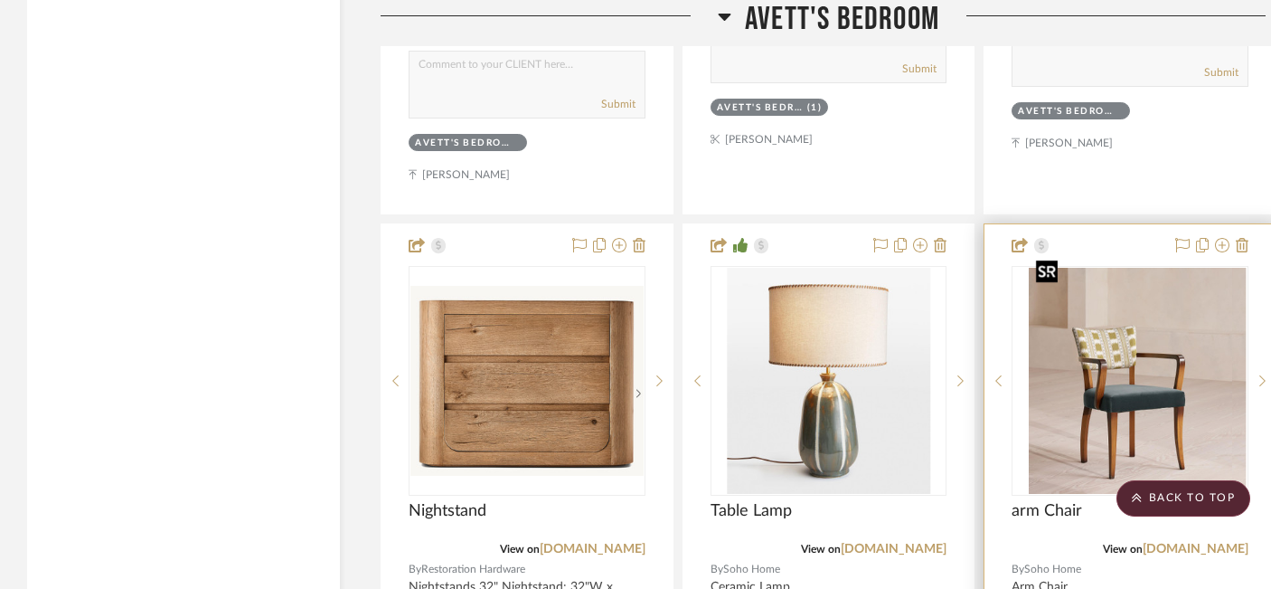
click at [1093, 399] on img "0" at bounding box center [1144, 381] width 203 height 226
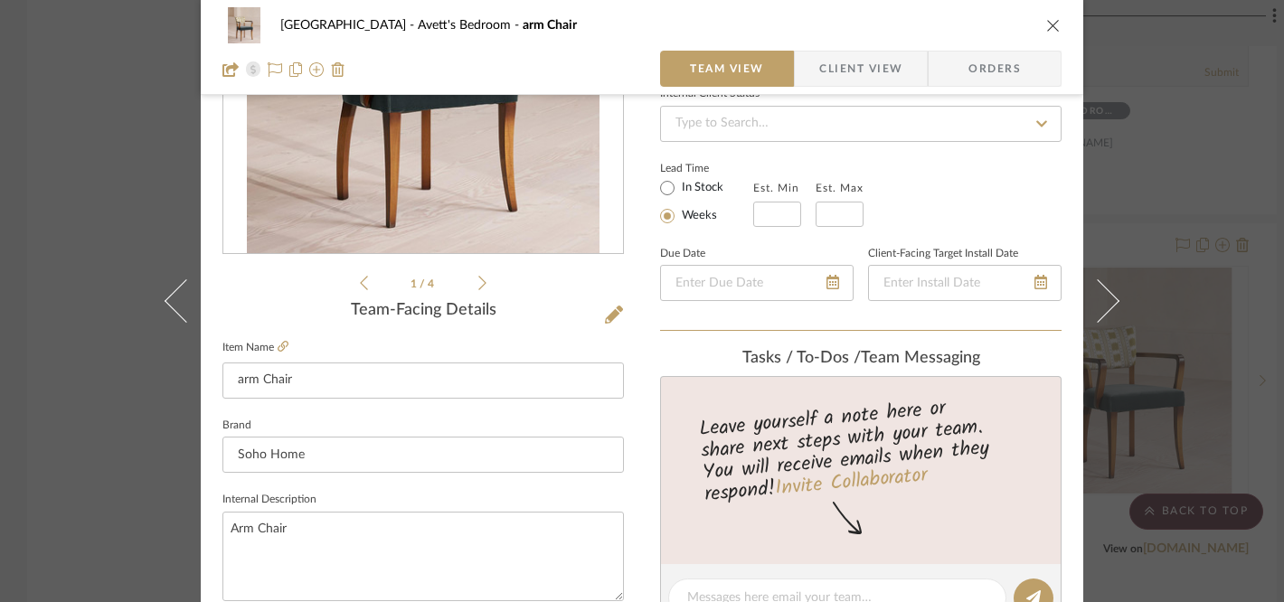
scroll to position [262, 0]
click at [250, 381] on input "arm Chair" at bounding box center [422, 381] width 401 height 36
type input "Arm Chair"
click at [1048, 20] on icon "close" at bounding box center [1053, 25] width 14 height 14
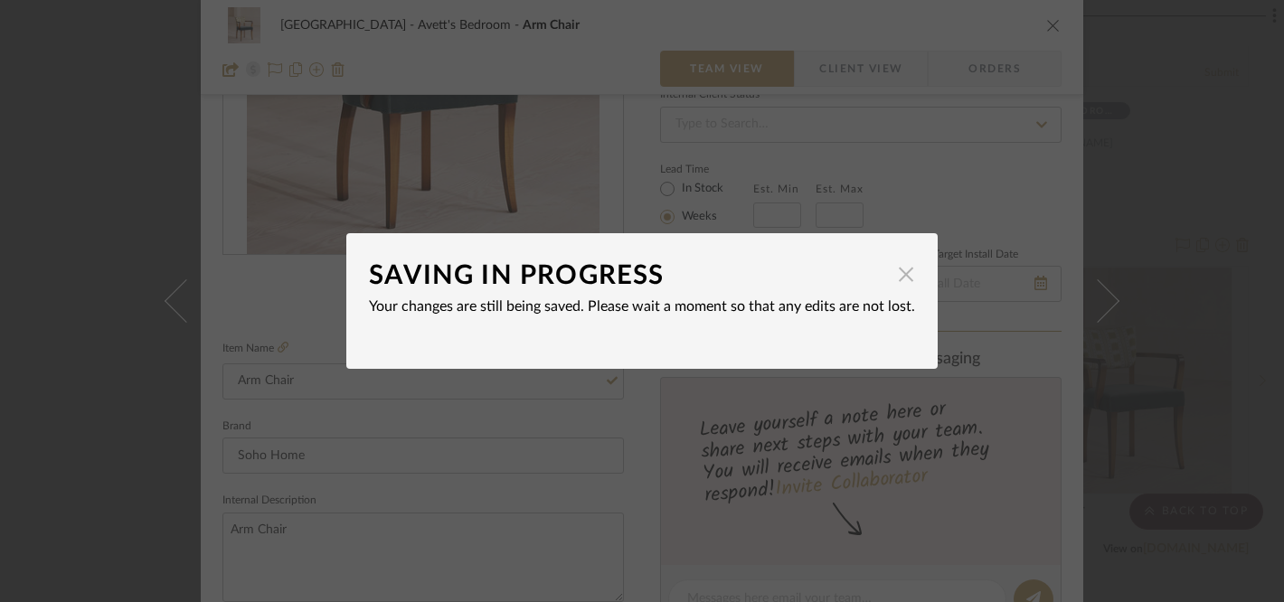
click at [899, 276] on span "button" at bounding box center [906, 274] width 36 height 36
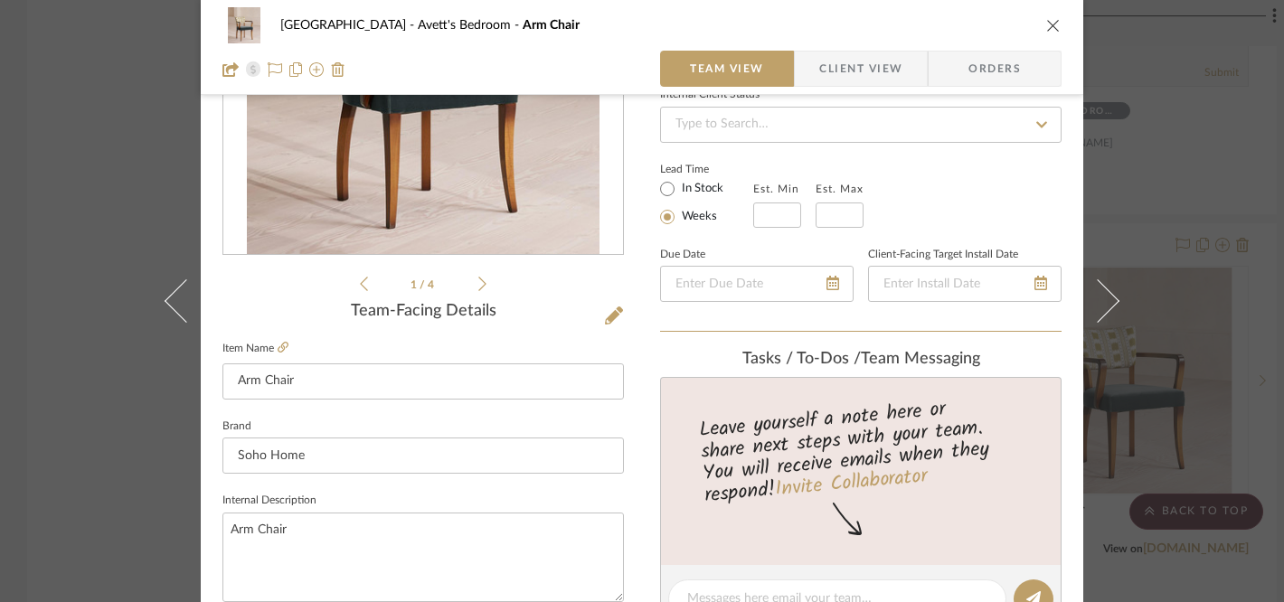
click at [1046, 28] on icon "close" at bounding box center [1053, 25] width 14 height 14
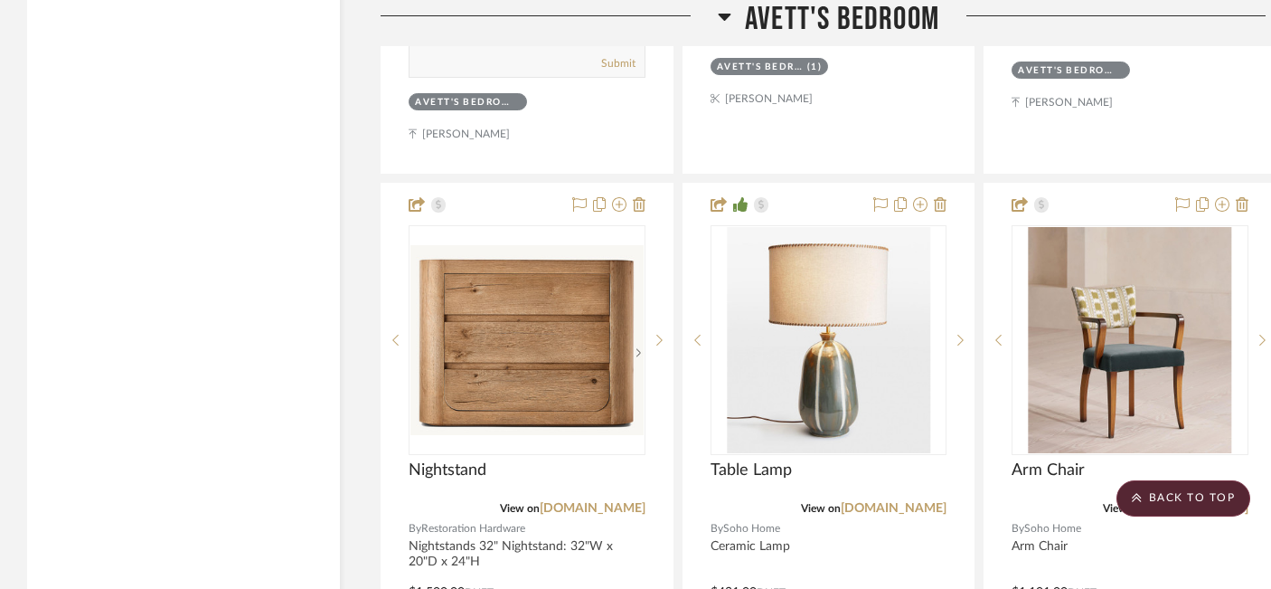
scroll to position [42996, 0]
